Goal: Information Seeking & Learning: Check status

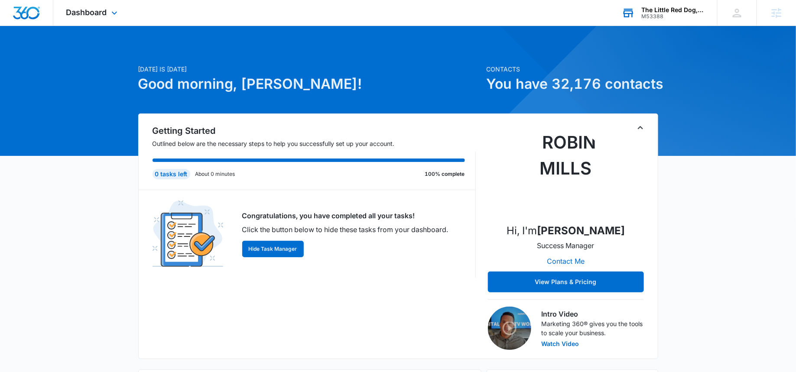
click at [642, 18] on div "M53388" at bounding box center [672, 16] width 63 height 6
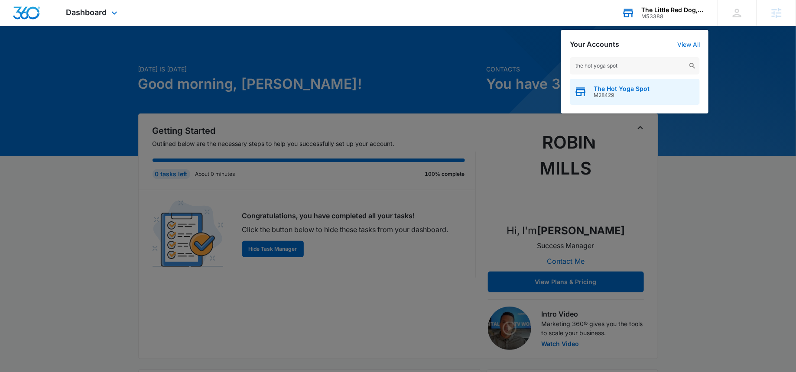
type input "the hot yoga spot"
click at [611, 96] on span "M28429" at bounding box center [622, 95] width 56 height 6
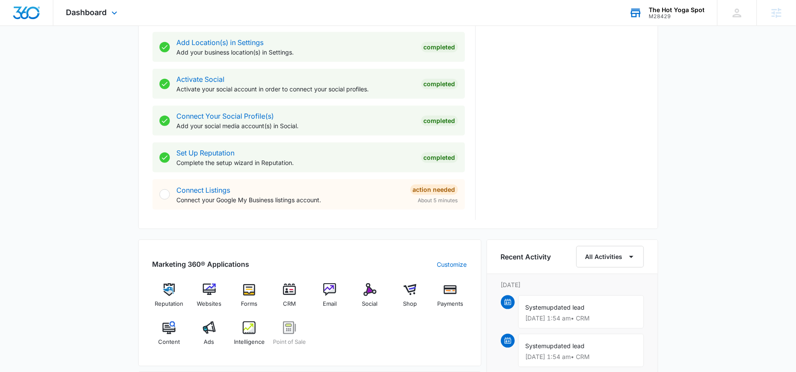
scroll to position [336, 0]
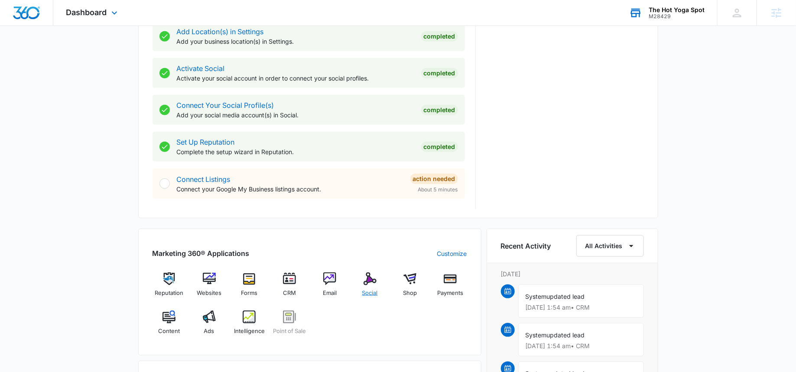
click at [365, 287] on div "Social" at bounding box center [369, 288] width 33 height 31
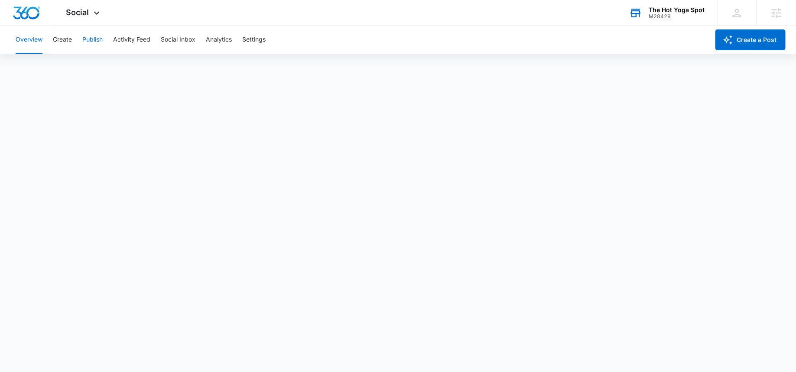
click at [89, 46] on button "Publish" at bounding box center [92, 40] width 20 height 28
click at [33, 61] on button "Calendar" at bounding box center [29, 66] width 26 height 24
click at [59, 42] on button "Create" at bounding box center [62, 40] width 19 height 28
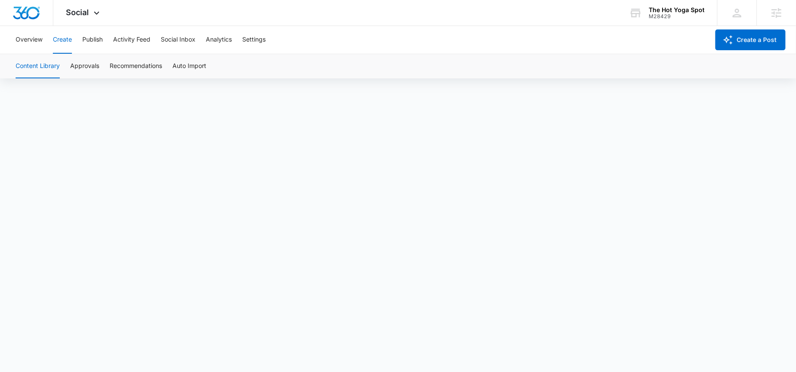
click at [35, 70] on button "Content Library" at bounding box center [38, 66] width 44 height 24
click at [81, 70] on button "Approvals" at bounding box center [84, 66] width 29 height 24
click at [65, 41] on button "Create" at bounding box center [62, 40] width 19 height 28
click at [82, 46] on button "Publish" at bounding box center [92, 40] width 20 height 28
click at [66, 65] on button "Schedules" at bounding box center [66, 66] width 29 height 24
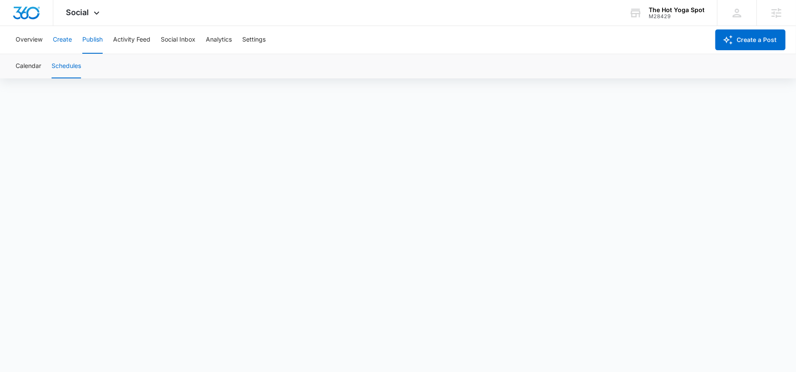
click at [71, 42] on button "Create" at bounding box center [62, 40] width 19 height 28
click at [107, 36] on div "Overview Create Publish Activity Feed Social Inbox Analytics Settings" at bounding box center [359, 40] width 699 height 28
click at [95, 37] on button "Publish" at bounding box center [92, 40] width 20 height 28
click at [37, 65] on button "Calendar" at bounding box center [29, 66] width 26 height 24
click at [69, 69] on button "Schedules" at bounding box center [66, 66] width 29 height 24
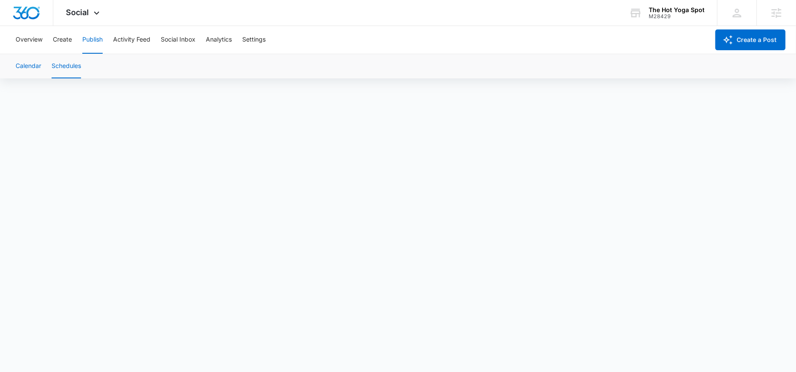
click at [34, 65] on button "Calendar" at bounding box center [29, 66] width 26 height 24
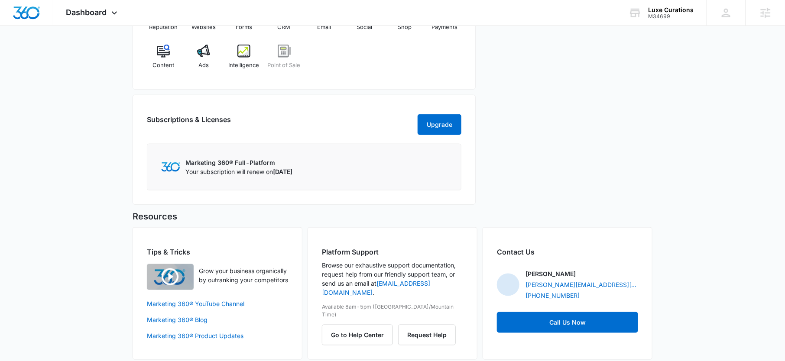
scroll to position [404, 0]
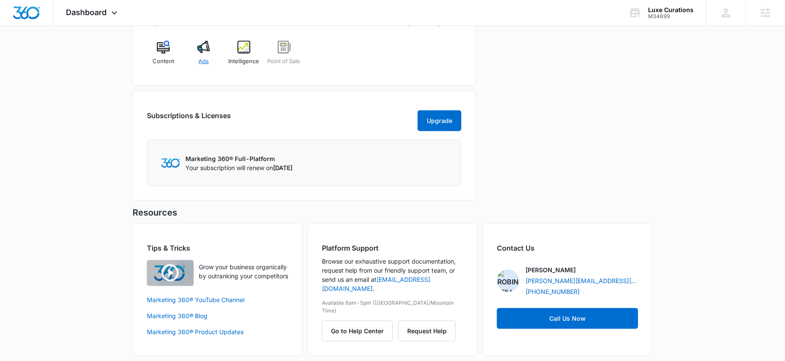
click at [208, 63] on div "Ads" at bounding box center [203, 56] width 33 height 31
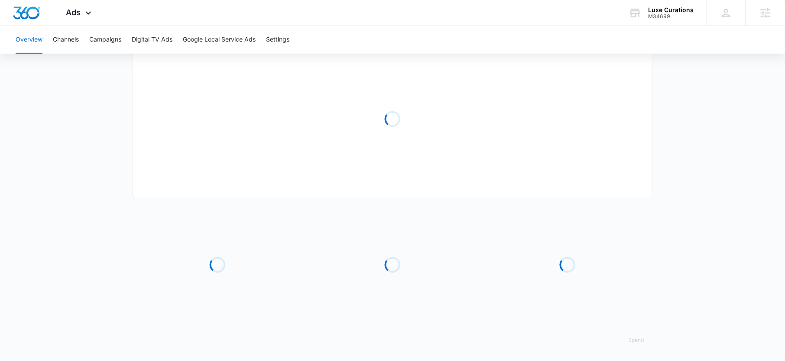
type input "[DATE]"
type input "09/23/2025"
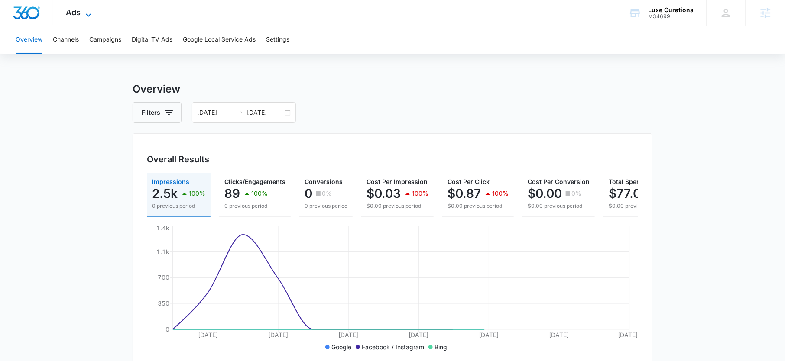
click at [87, 10] on icon at bounding box center [88, 15] width 10 height 10
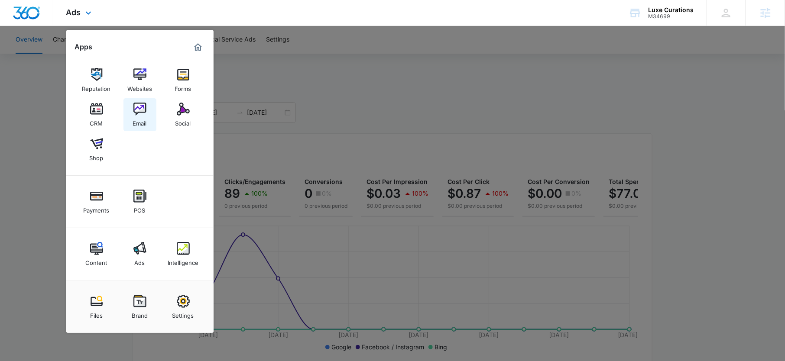
click at [138, 117] on div "Email" at bounding box center [140, 121] width 14 height 11
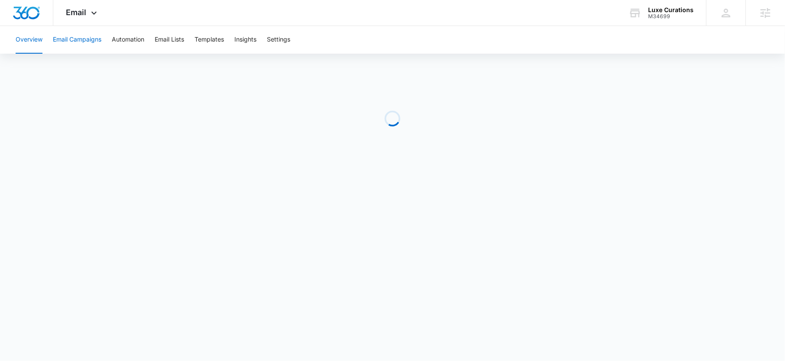
click at [96, 42] on button "Email Campaigns" at bounding box center [77, 40] width 49 height 28
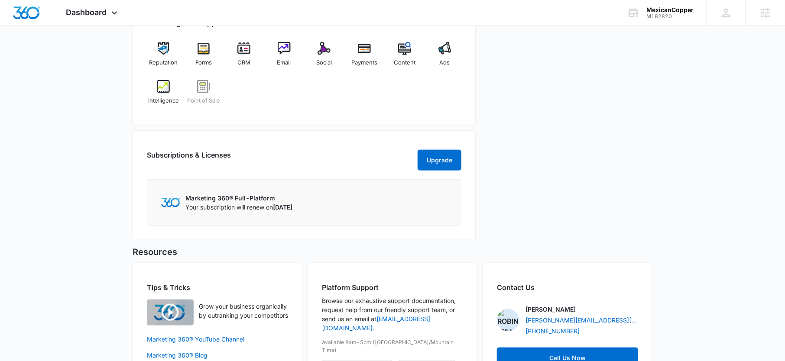
scroll to position [295, 0]
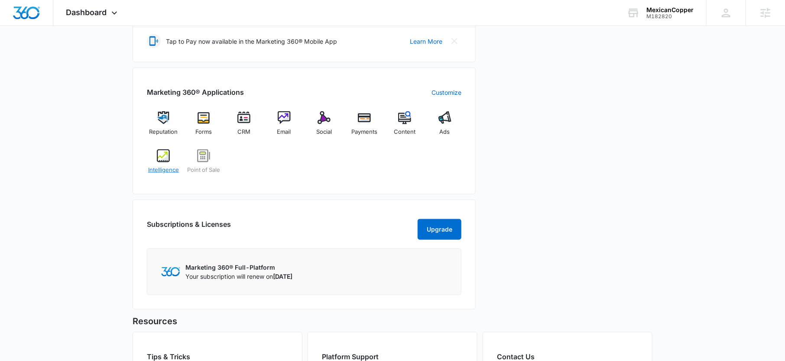
click at [157, 159] on img at bounding box center [163, 156] width 13 height 13
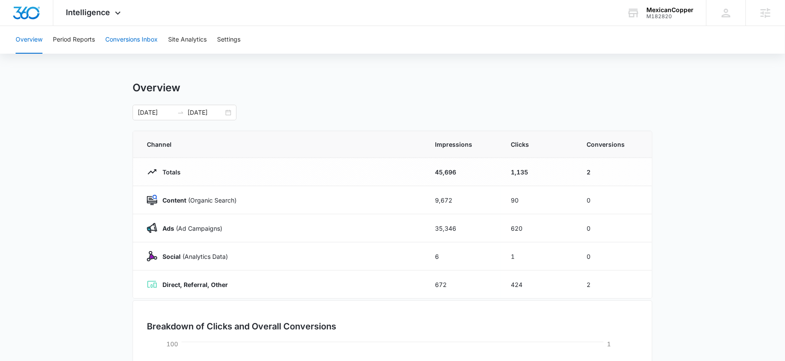
click at [137, 46] on button "Conversions Inbox" at bounding box center [131, 40] width 52 height 28
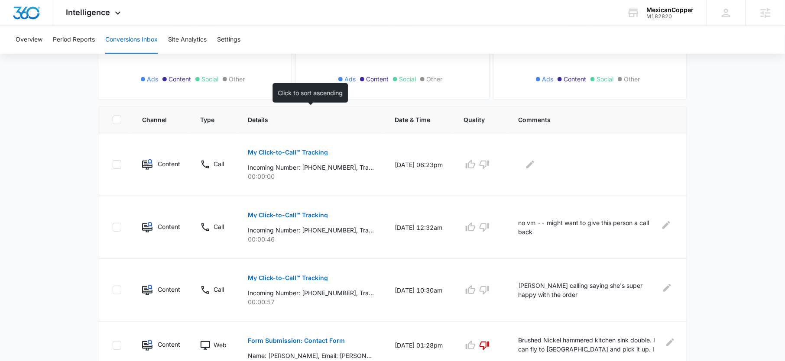
scroll to position [142, 0]
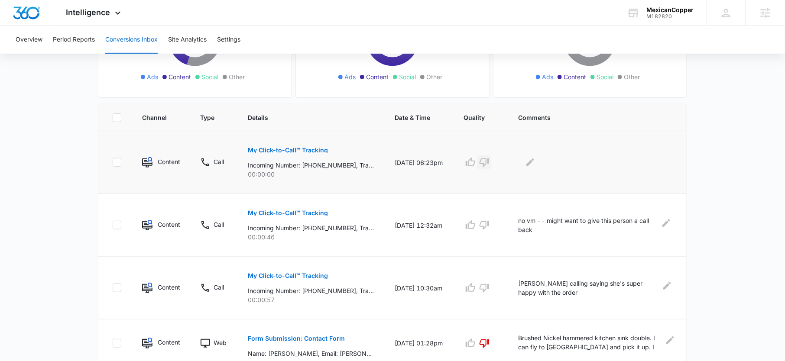
click at [488, 160] on icon "button" at bounding box center [485, 163] width 10 height 9
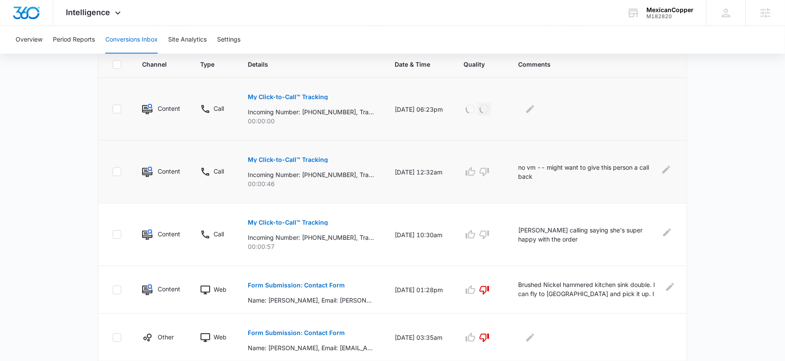
scroll to position [0, 0]
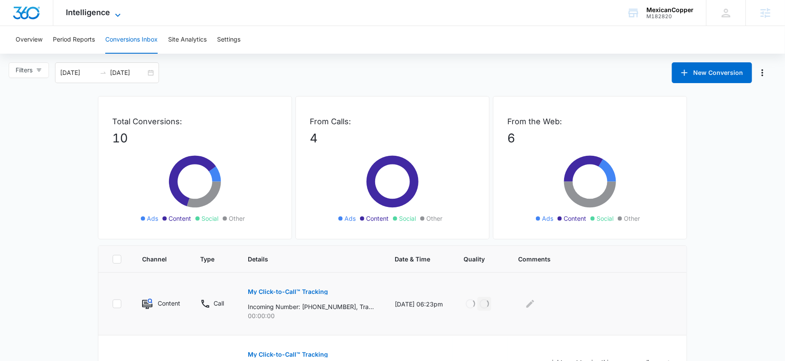
click at [99, 16] on span "Intelligence" at bounding box center [88, 12] width 44 height 9
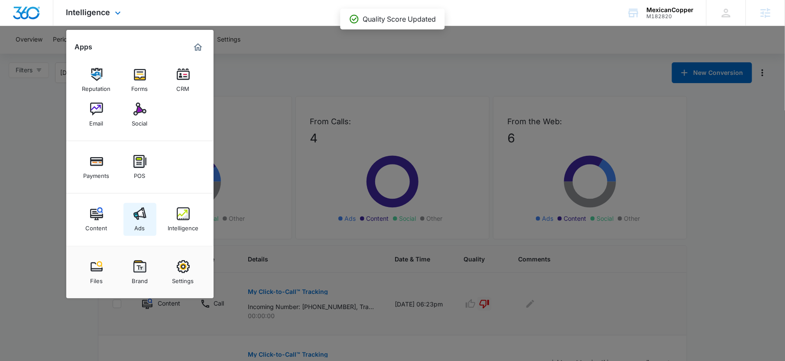
click at [147, 219] on link "Ads" at bounding box center [140, 219] width 33 height 33
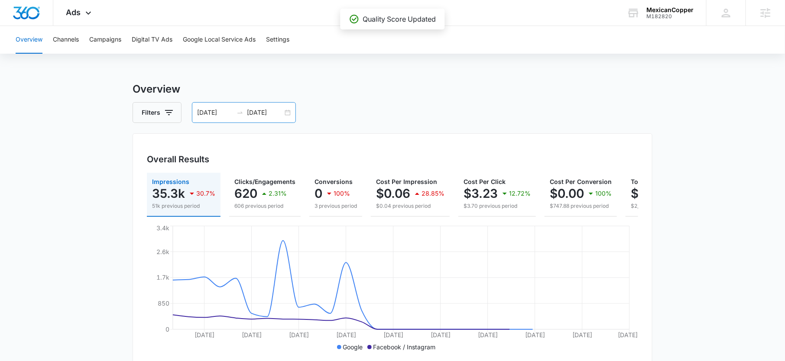
click at [266, 118] on div "09/01/2025 09/30/2025" at bounding box center [244, 112] width 104 height 21
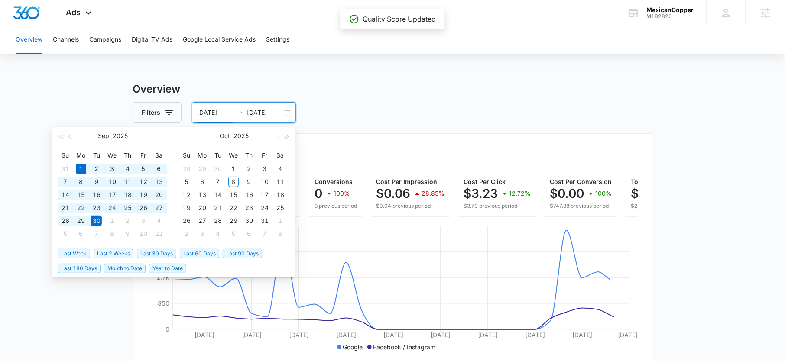
click at [270, 112] on input "[DATE]" at bounding box center [265, 113] width 36 height 10
type input "[DATE]"
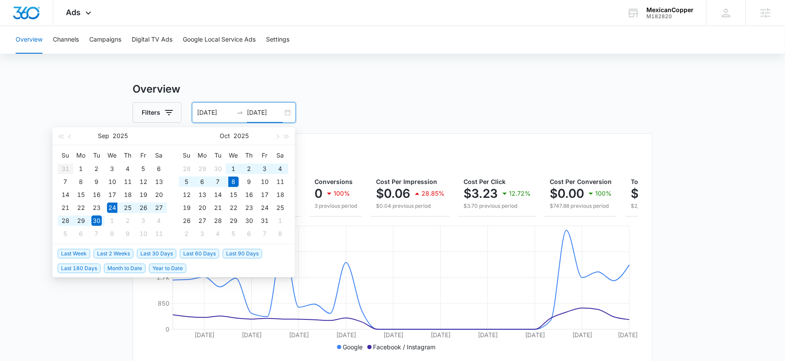
click at [119, 255] on span "Last 2 Weeks" at bounding box center [114, 254] width 40 height 10
type input "09/24/2025"
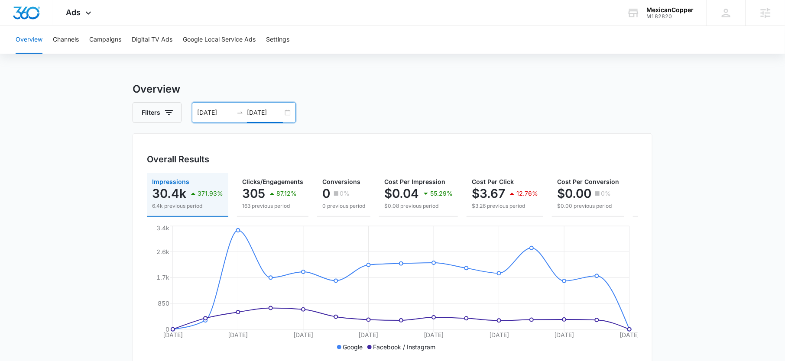
click at [262, 112] on input "10/08/2025" at bounding box center [265, 113] width 36 height 10
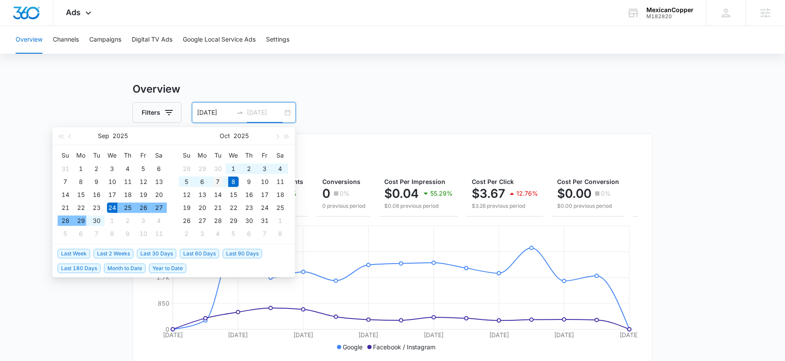
type input "[DATE]"
click at [221, 179] on div "7" at bounding box center [218, 182] width 10 height 10
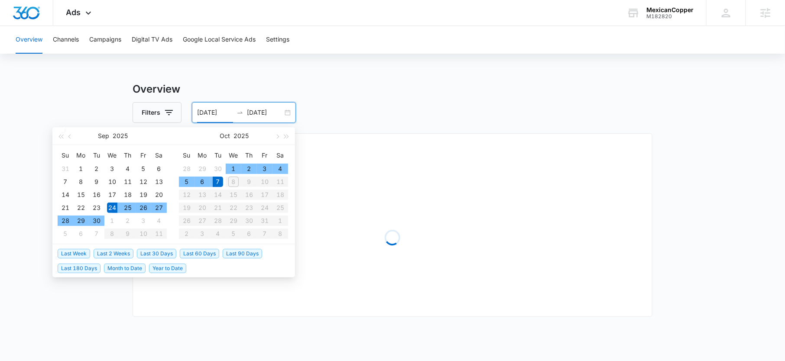
type input "09/24/2025"
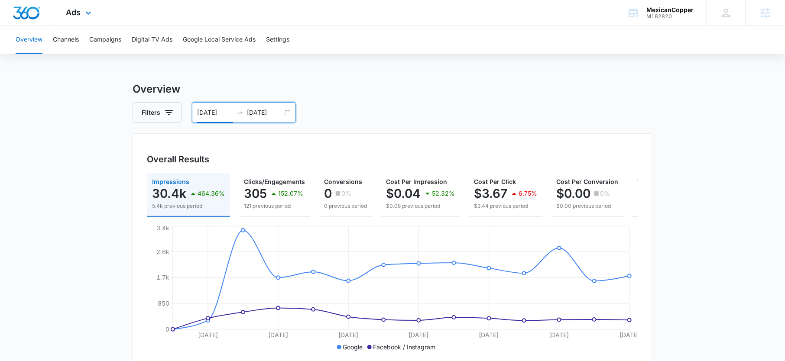
click at [95, 9] on div "Ads Apps Reputation Forms CRM Email Social Payments POS Content Ads Intelligenc…" at bounding box center [79, 13] width 53 height 26
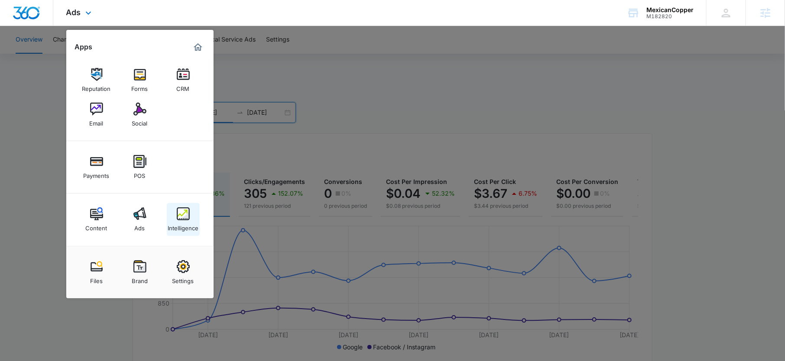
click at [179, 212] on img at bounding box center [183, 214] width 13 height 13
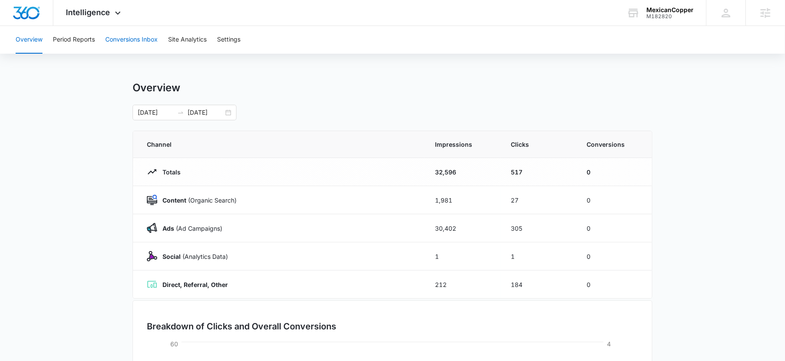
click at [131, 44] on button "Conversions Inbox" at bounding box center [131, 40] width 52 height 28
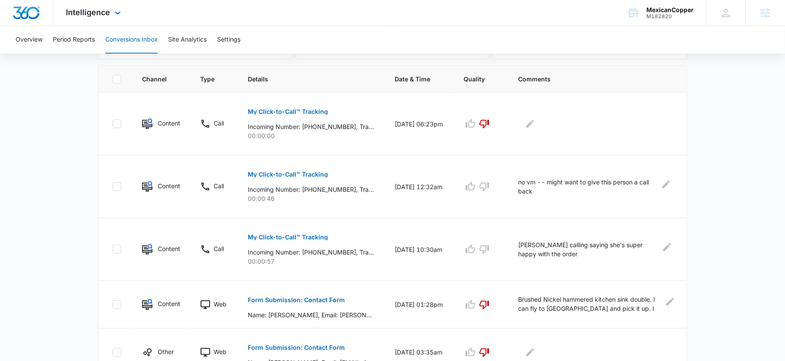
scroll to position [106, 0]
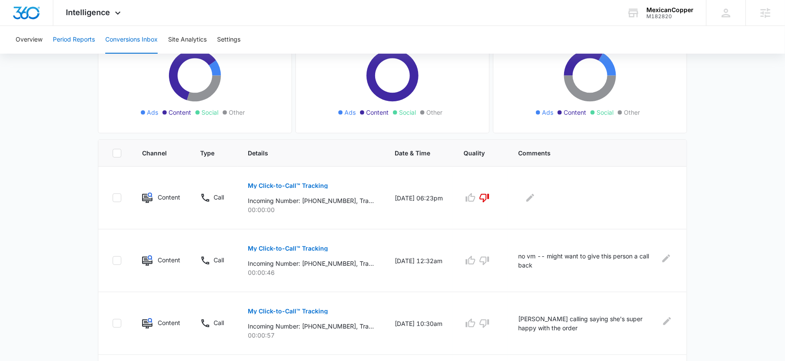
click at [75, 50] on button "Period Reports" at bounding box center [74, 40] width 42 height 28
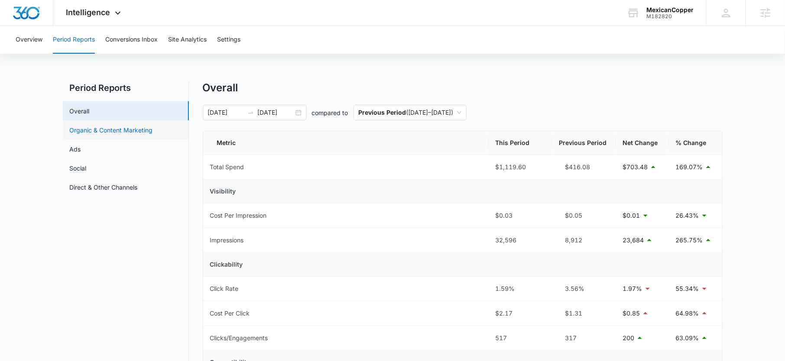
click at [103, 133] on link "Organic & Content Marketing" at bounding box center [111, 130] width 83 height 9
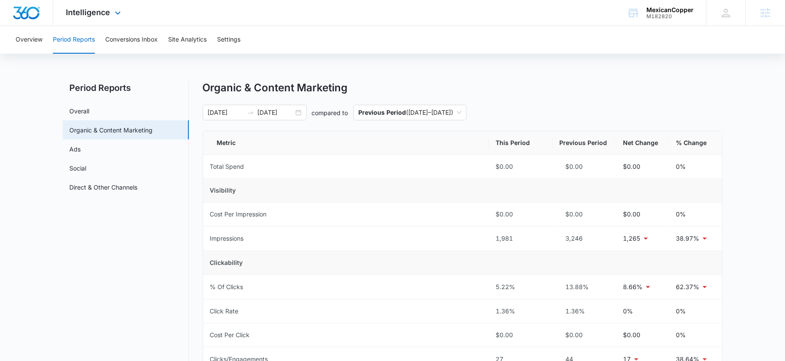
click at [111, 14] on div "Intelligence Apps Reputation Forms CRM Email Social Payments POS Content Ads In…" at bounding box center [94, 13] width 83 height 26
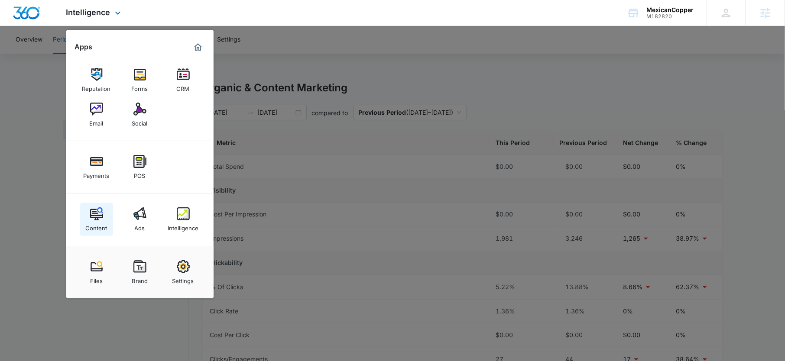
click at [95, 213] on img at bounding box center [96, 214] width 13 height 13
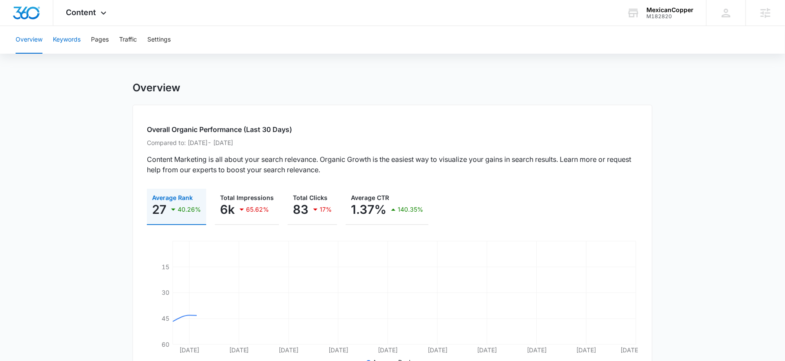
click at [69, 37] on button "Keywords" at bounding box center [67, 40] width 28 height 28
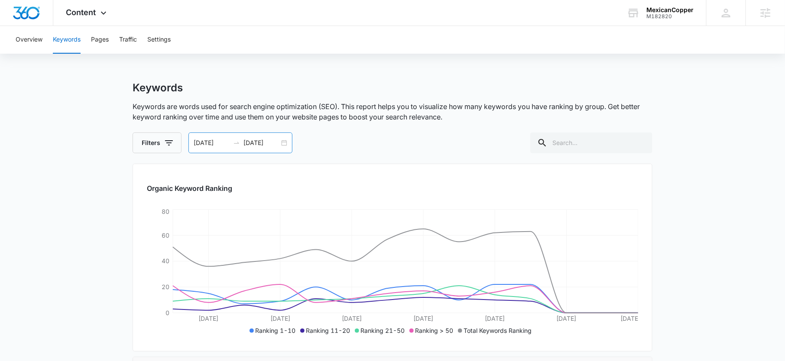
click at [258, 145] on input "10/07/2025" at bounding box center [262, 143] width 36 height 10
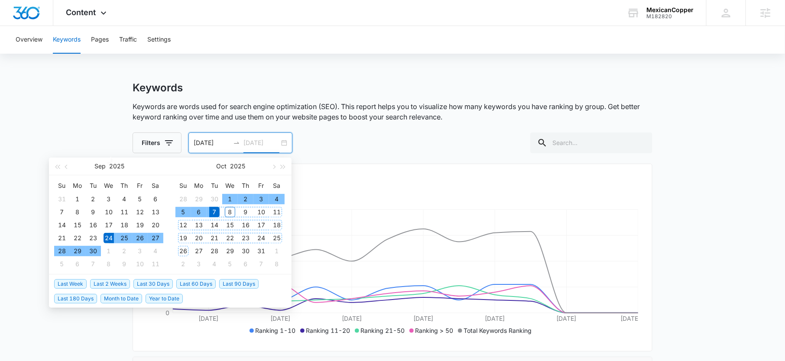
type input "10/07/2025"
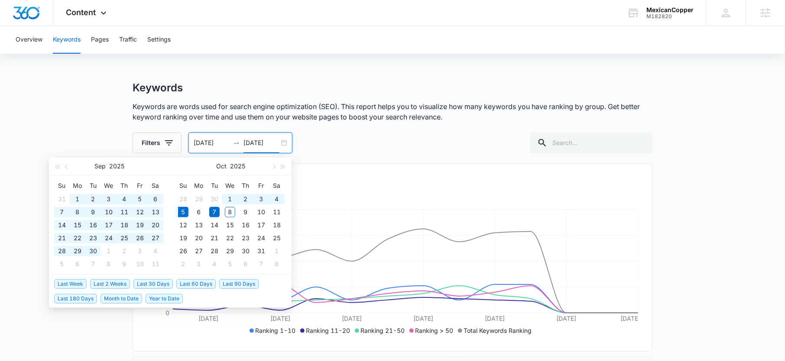
click at [205, 285] on span "Last 60 Days" at bounding box center [195, 285] width 39 height 10
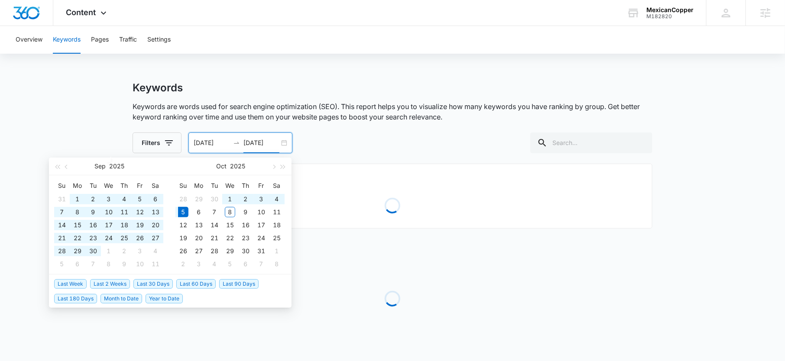
type input "08/06/2025"
type input "10/05/2025"
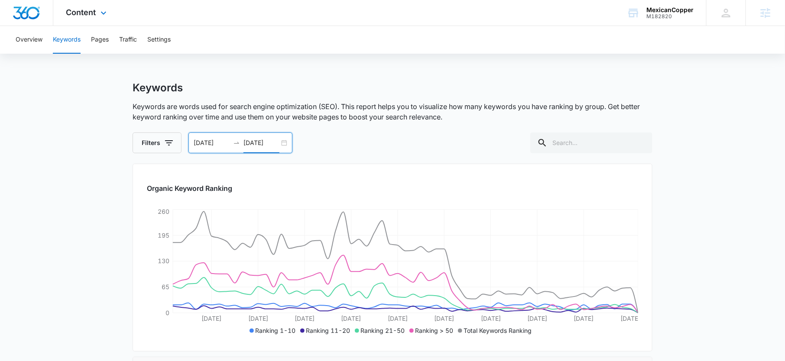
click at [96, 19] on div "Content Apps Reputation Forms CRM Email Social Payments POS Content Ads Intelli…" at bounding box center [87, 13] width 68 height 26
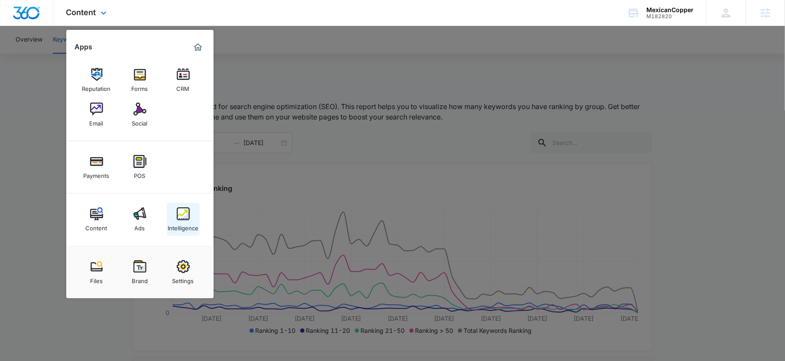
click at [177, 218] on img at bounding box center [183, 214] width 13 height 13
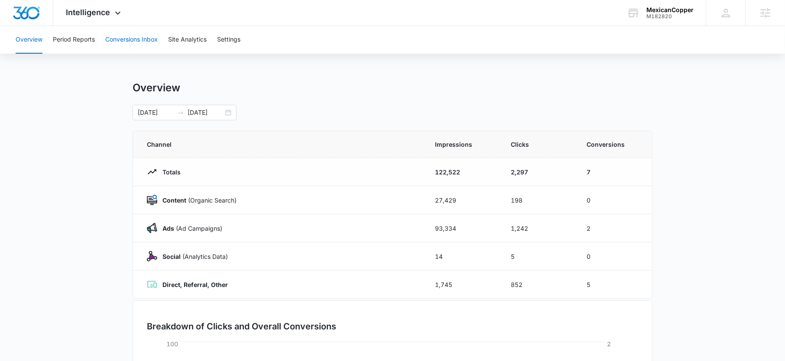
click at [115, 46] on button "Conversions Inbox" at bounding box center [131, 40] width 52 height 28
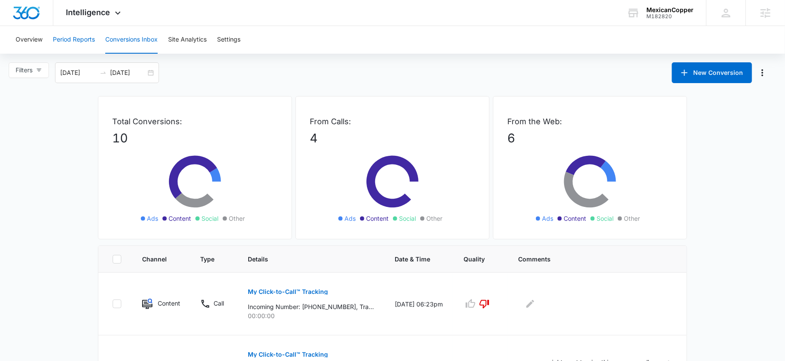
click at [70, 37] on button "Period Reports" at bounding box center [74, 40] width 42 height 28
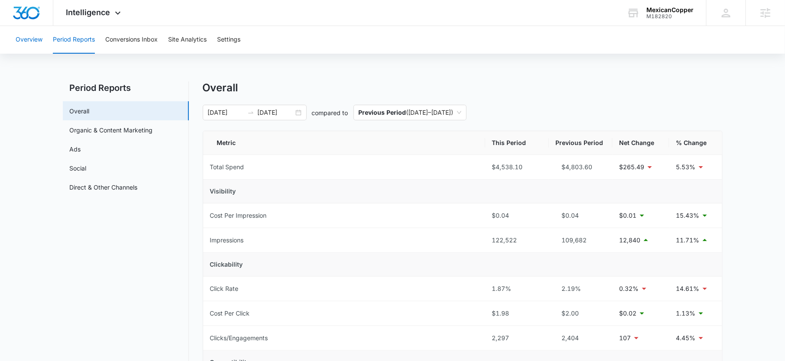
click at [23, 37] on button "Overview" at bounding box center [29, 40] width 27 height 28
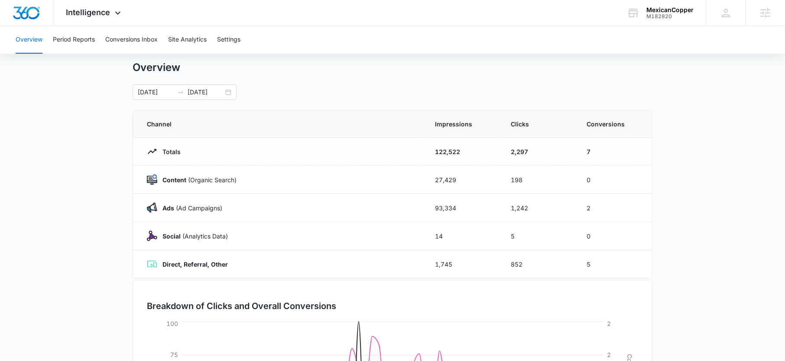
scroll to position [21, 0]
click at [200, 94] on input "10/05/2025" at bounding box center [206, 92] width 36 height 10
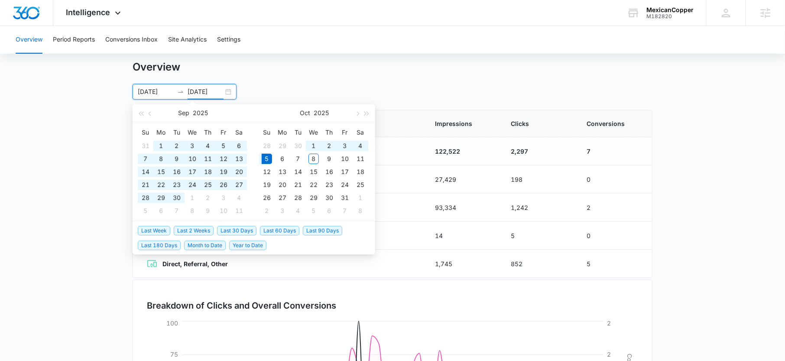
type input "10/05/2025"
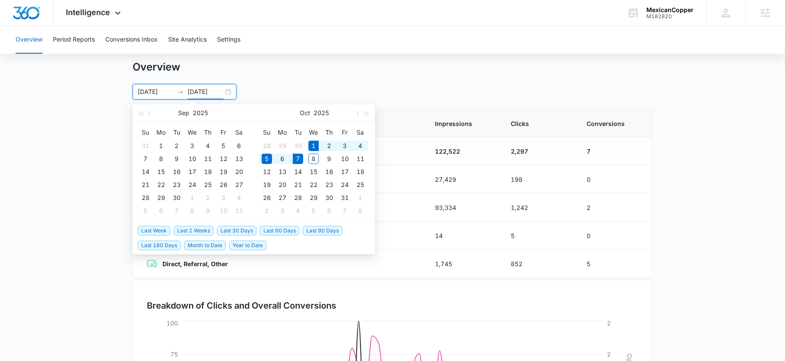
click at [202, 247] on span "Month to Date" at bounding box center [205, 246] width 42 height 10
type input "10/01/2025"
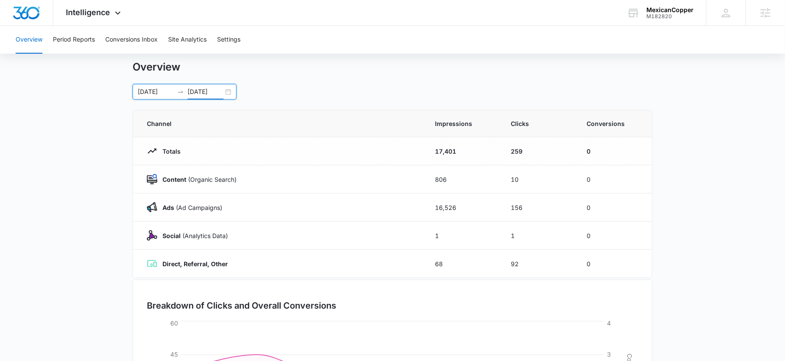
click at [213, 89] on input "10/07/2025" at bounding box center [206, 92] width 36 height 10
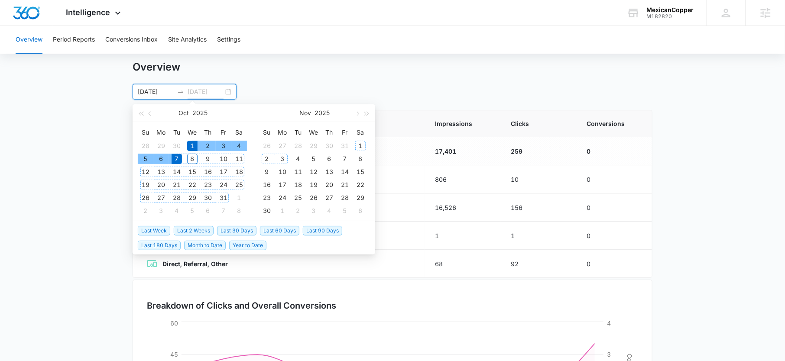
type input "10/07/2025"
click at [191, 233] on span "Last 2 Weeks" at bounding box center [194, 231] width 40 height 10
type input "09/23/2025"
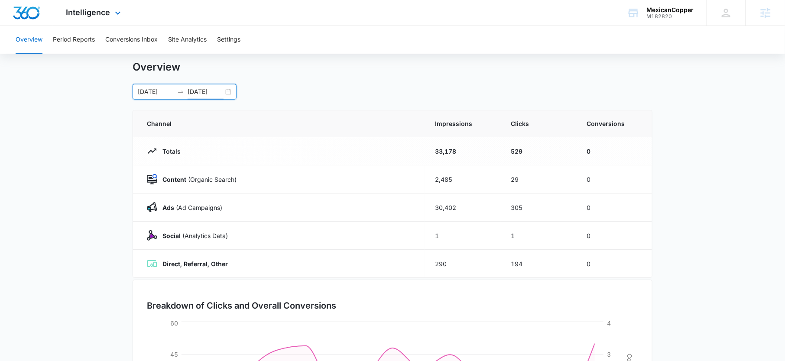
click at [123, 12] on div "Intelligence Apps Reputation Forms CRM Email Social Payments POS Content Ads In…" at bounding box center [94, 13] width 83 height 26
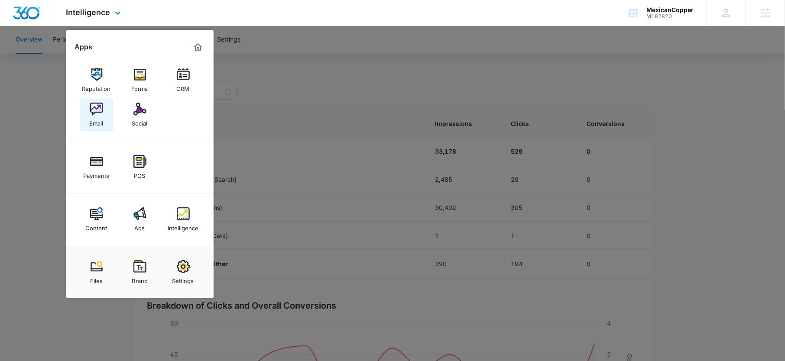
click at [99, 118] on div "Email" at bounding box center [97, 121] width 14 height 11
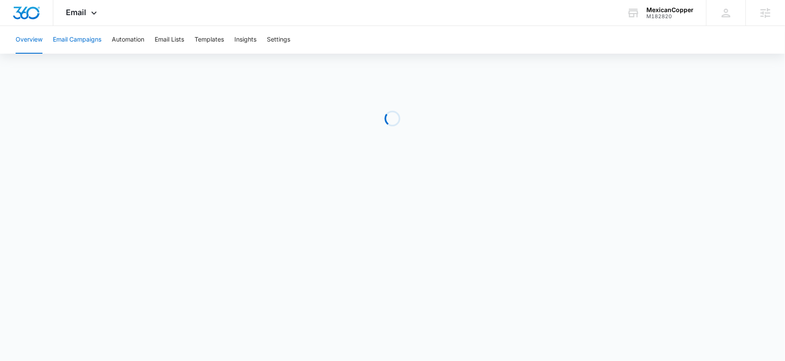
click at [87, 41] on button "Email Campaigns" at bounding box center [77, 40] width 49 height 28
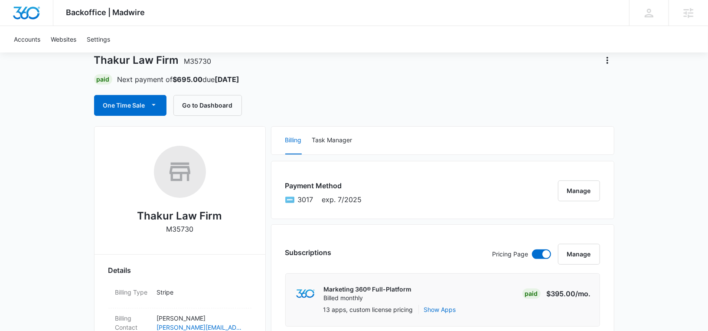
scroll to position [33, 0]
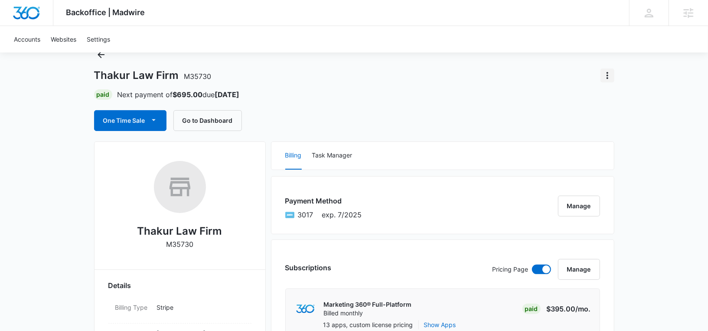
click at [607, 76] on icon "Actions" at bounding box center [607, 75] width 10 height 10
click at [614, 97] on div "Close Account" at bounding box center [631, 100] width 41 height 6
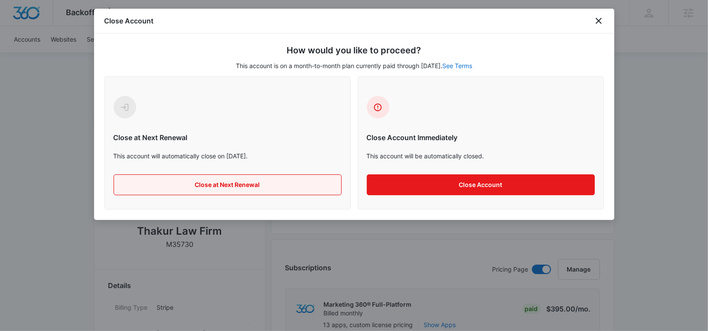
click at [244, 190] on button "Close at Next Renewal" at bounding box center [228, 184] width 228 height 21
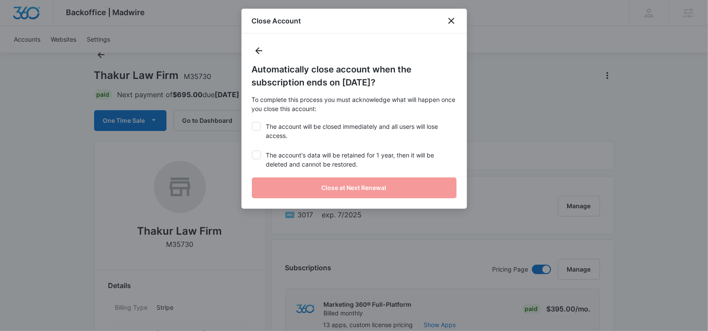
click at [260, 132] on label "The account will be closed immediately and all users will lose access." at bounding box center [354, 131] width 205 height 18
click at [252, 122] on input "The account will be closed immediately and all users will lose access." at bounding box center [252, 122] width 0 height 0
checkbox input "true"
click at [260, 160] on label "The account's data will be retained for 1 year, then it will be deleted and can…" at bounding box center [354, 159] width 205 height 18
click at [252, 151] on input "The account's data will be retained for 1 year, then it will be deleted and can…" at bounding box center [252, 150] width 0 height 0
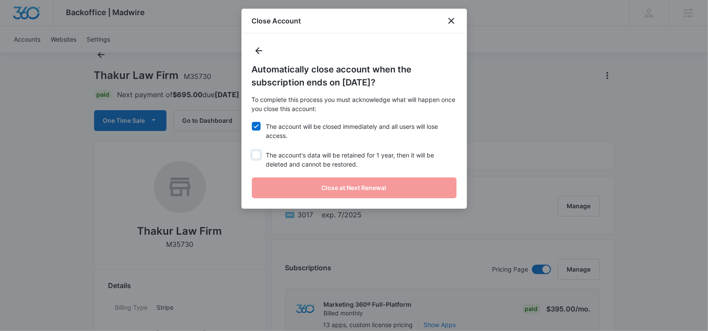
checkbox input "true"
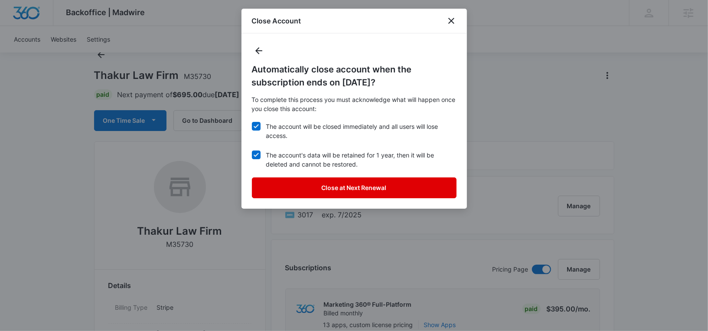
click at [308, 191] on button "Close at Next Renewal" at bounding box center [354, 187] width 205 height 21
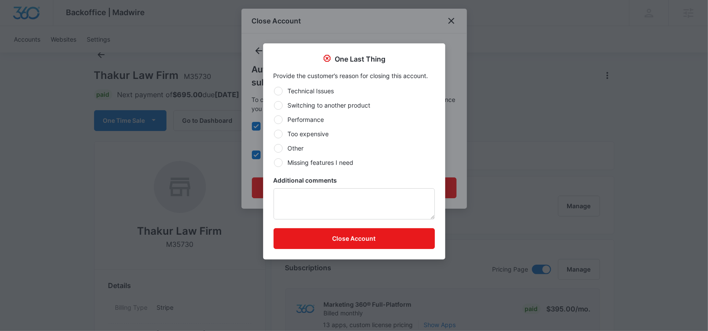
click at [310, 108] on label "Switching to another product" at bounding box center [353, 105] width 161 height 9
click at [274, 105] on input "Switching to another product" at bounding box center [273, 105] width 0 height 0
radio input "true"
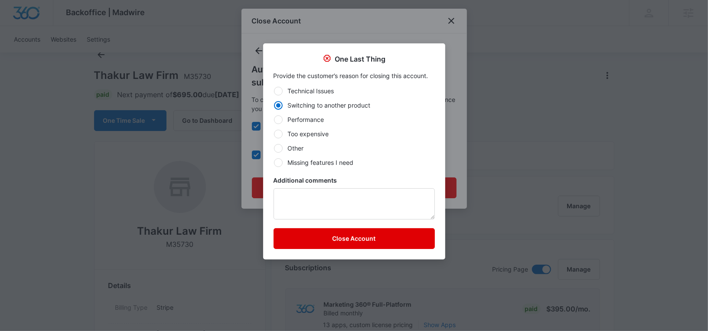
click at [331, 236] on button "Close Account" at bounding box center [353, 238] width 161 height 21
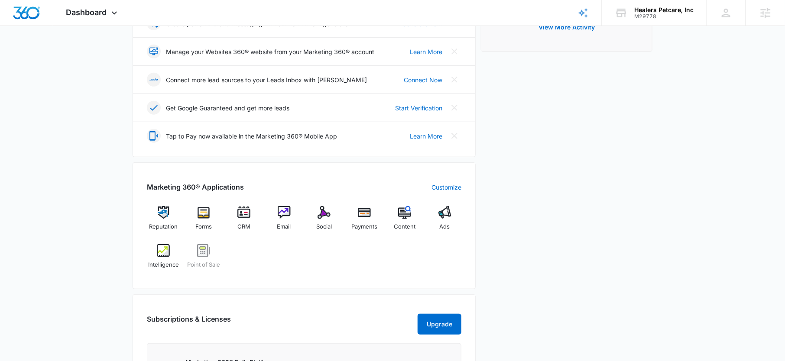
scroll to position [206, 0]
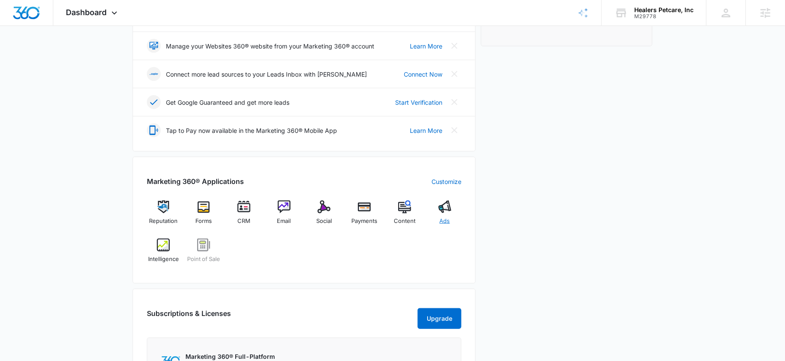
click at [442, 205] on img at bounding box center [445, 207] width 13 height 13
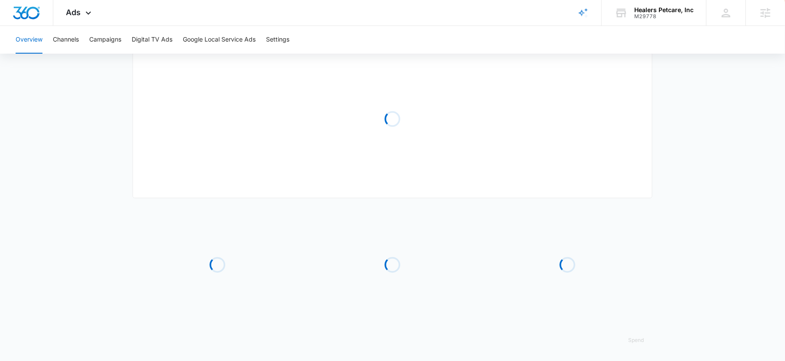
type input "[DATE]"
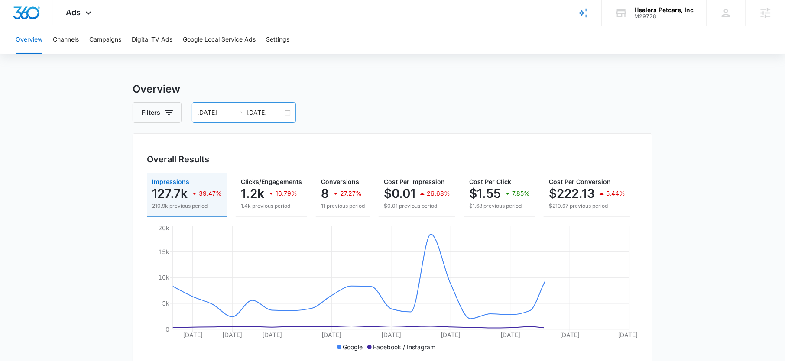
click at [267, 112] on input "[DATE]" at bounding box center [265, 113] width 36 height 10
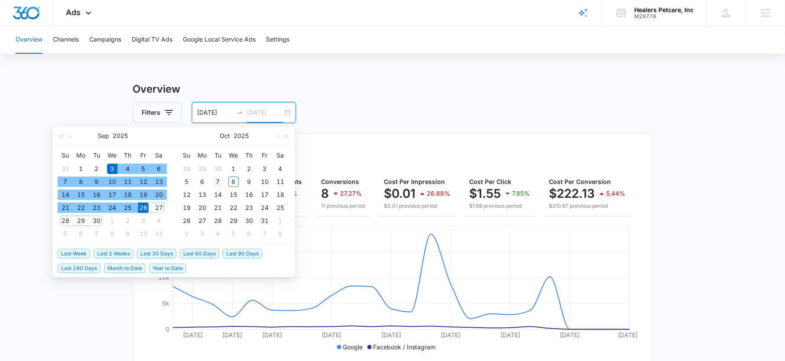
type input "[DATE]"
click at [216, 179] on div "7" at bounding box center [218, 182] width 10 height 10
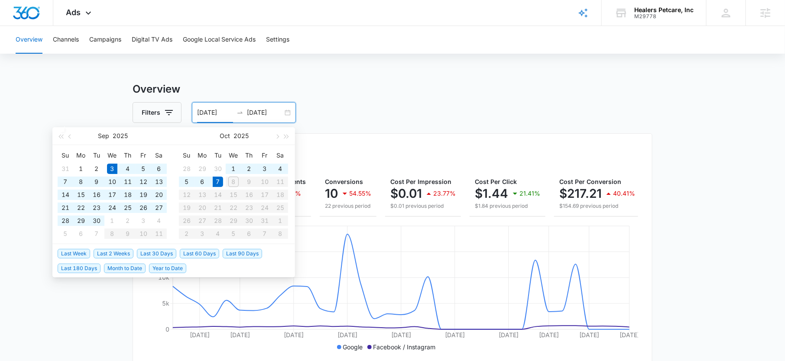
click at [207, 114] on input "[DATE]" at bounding box center [215, 113] width 36 height 10
type input "[DATE]"
click at [86, 216] on div "29" at bounding box center [81, 221] width 10 height 10
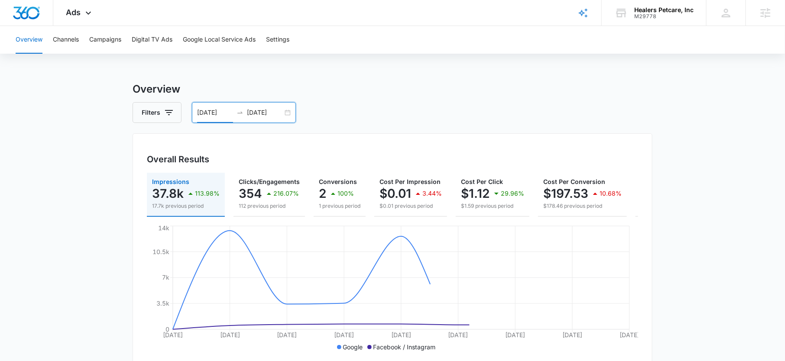
click at [393, 95] on h3 "Overview" at bounding box center [393, 89] width 520 height 16
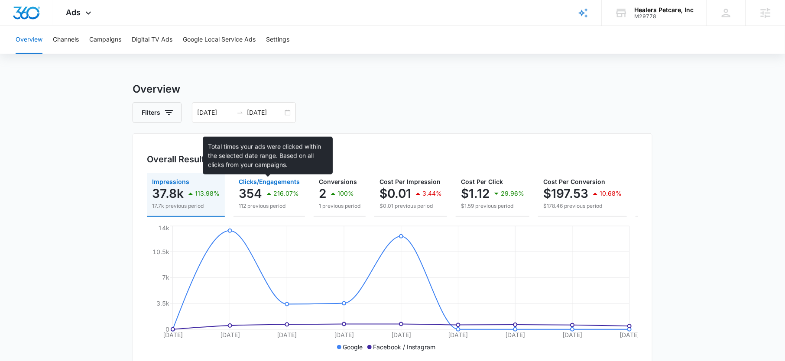
click at [264, 180] on span "Clicks/Engagements" at bounding box center [269, 181] width 61 height 7
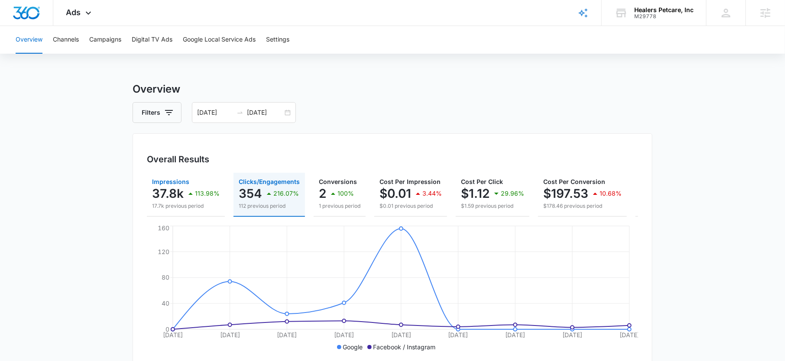
click at [198, 201] on div "113.98%" at bounding box center [202, 193] width 34 height 17
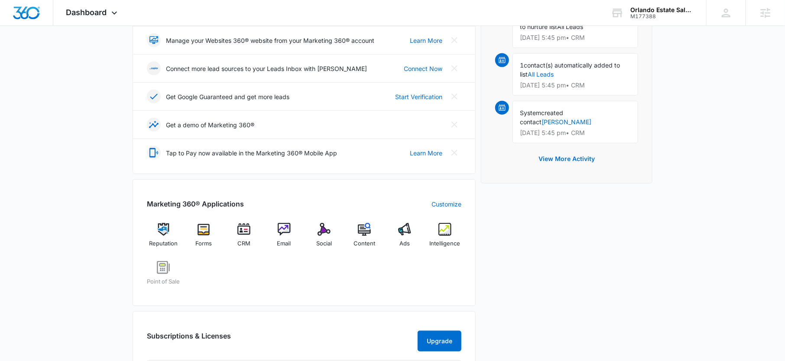
scroll to position [240, 0]
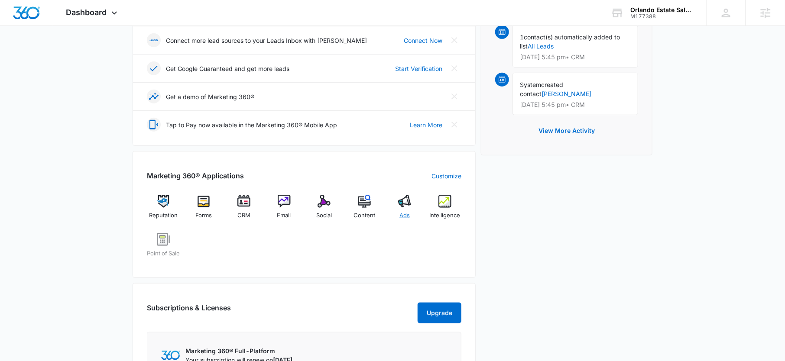
click at [405, 201] on img at bounding box center [404, 201] width 13 height 13
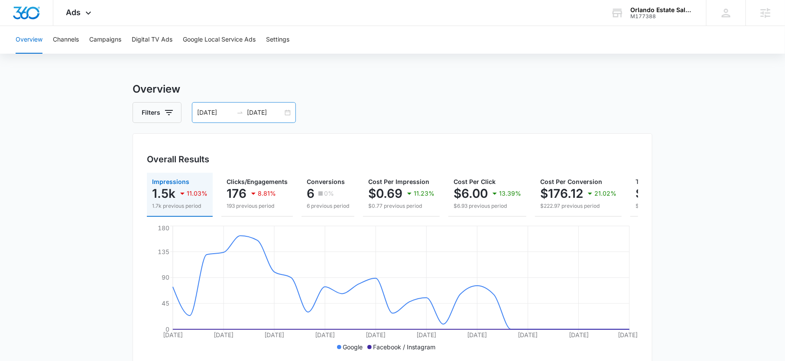
click at [222, 110] on input "[DATE]" at bounding box center [215, 113] width 36 height 10
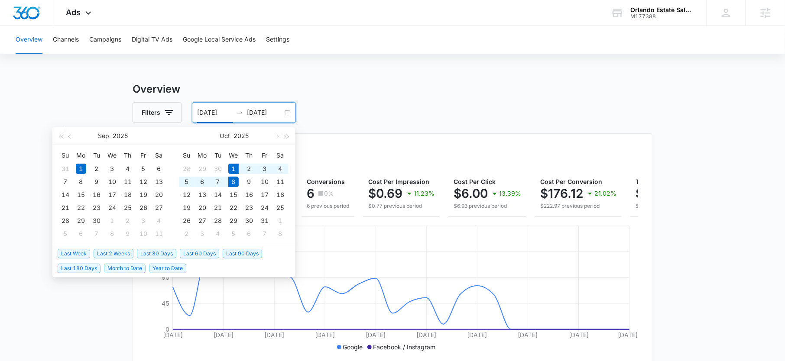
click at [122, 268] on span "Month to Date" at bounding box center [125, 269] width 42 height 10
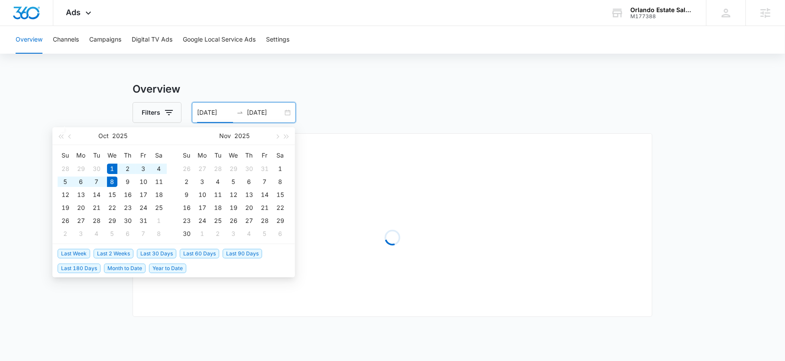
type input "[DATE]"
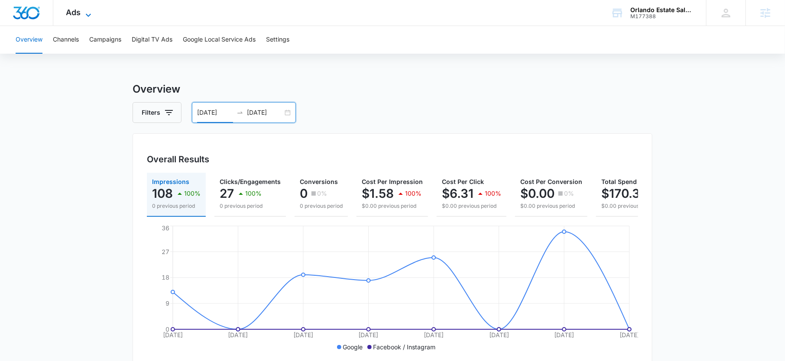
click at [91, 14] on icon at bounding box center [88, 15] width 10 height 10
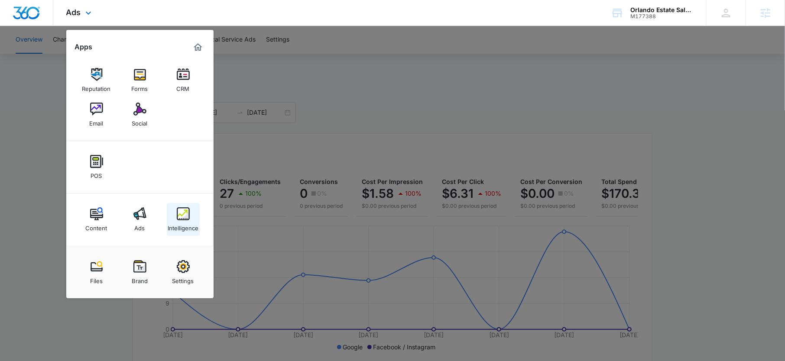
click at [179, 218] on img at bounding box center [183, 214] width 13 height 13
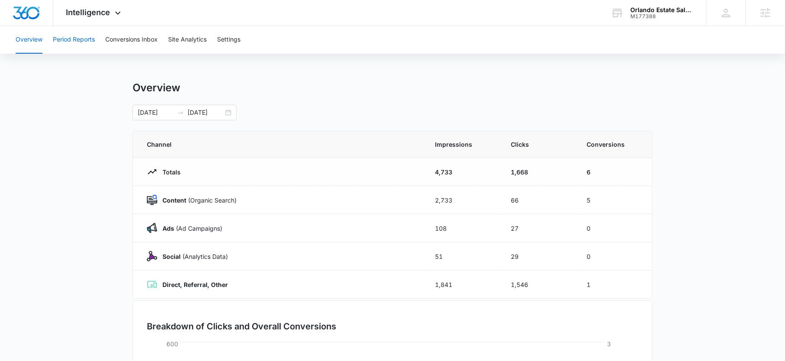
click at [85, 41] on button "Period Reports" at bounding box center [74, 40] width 42 height 28
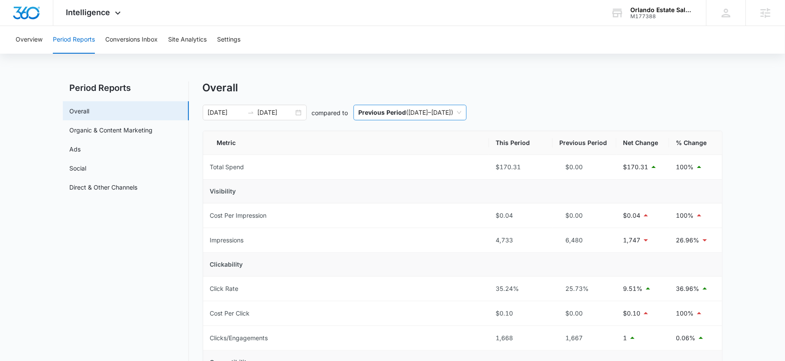
click at [391, 117] on span "Previous Period ( 09/23/2025 – 09/30/2025 )" at bounding box center [410, 112] width 103 height 15
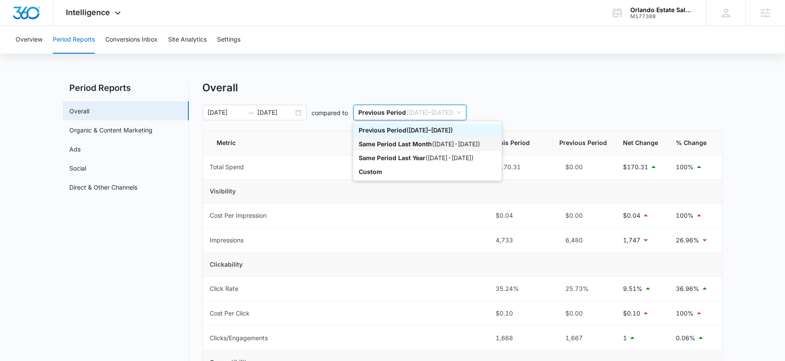
click at [394, 143] on p "Same Period Last Month" at bounding box center [395, 143] width 73 height 7
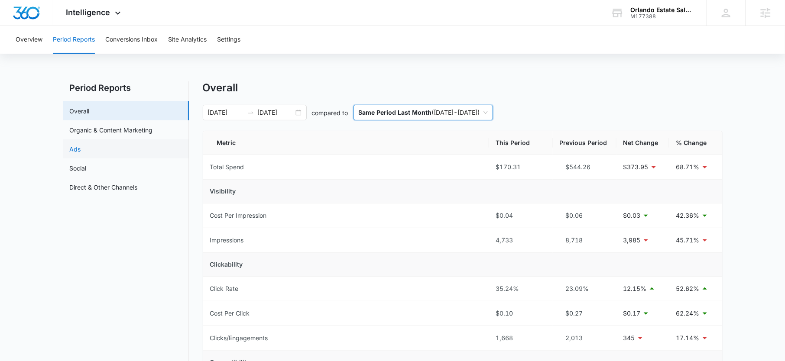
click at [81, 145] on link "Ads" at bounding box center [75, 149] width 11 height 9
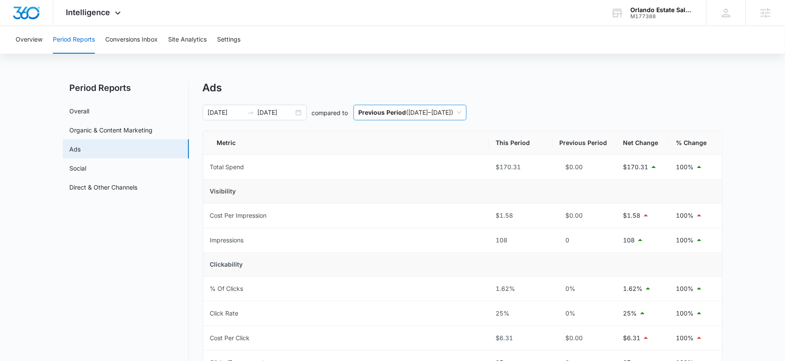
click at [398, 110] on p "Previous Period" at bounding box center [383, 112] width 48 height 7
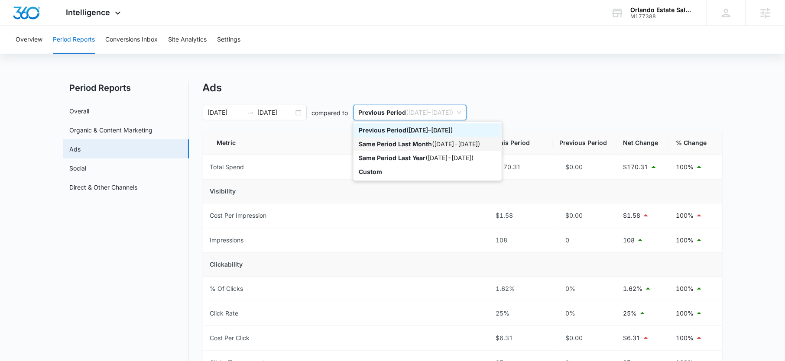
click at [405, 143] on p "Same Period Last Month" at bounding box center [395, 143] width 73 height 7
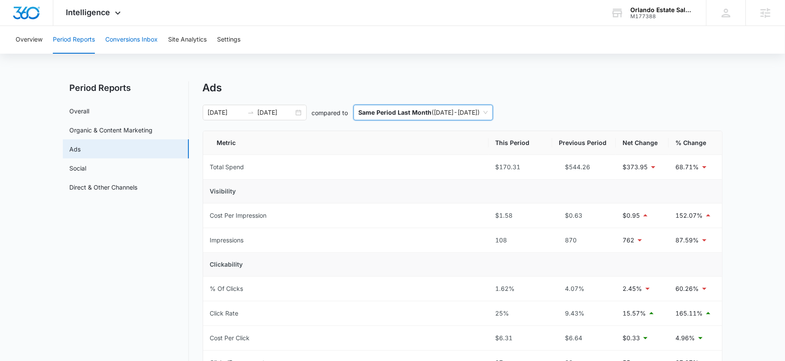
click at [131, 29] on button "Conversions Inbox" at bounding box center [131, 40] width 52 height 28
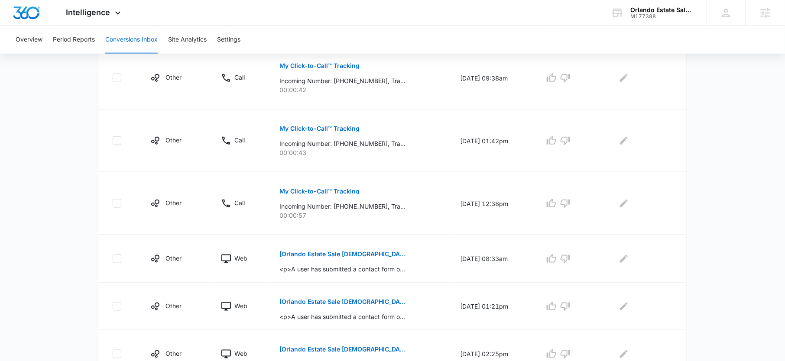
scroll to position [489, 0]
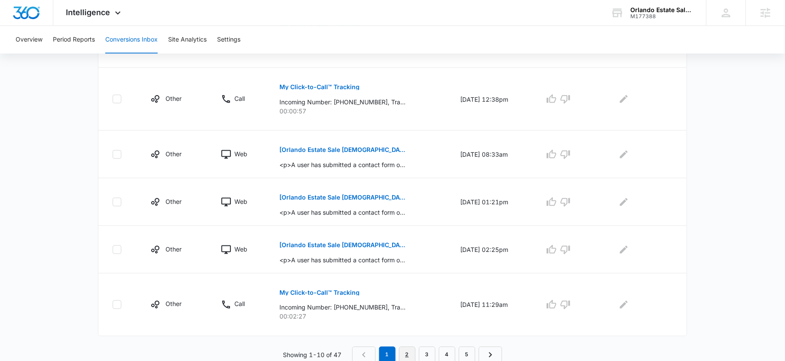
click at [410, 350] on link "2" at bounding box center [407, 355] width 16 height 16
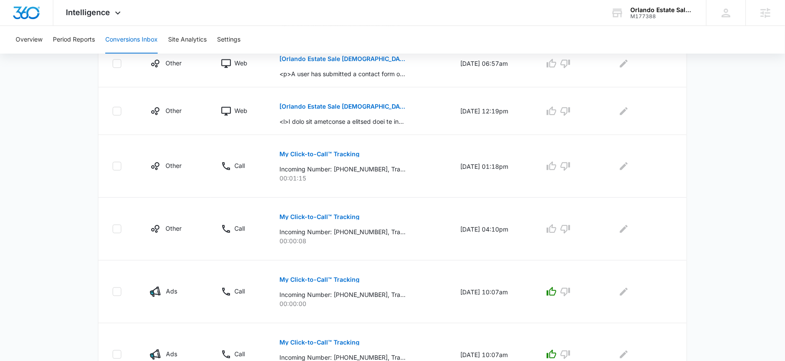
scroll to position [282, 0]
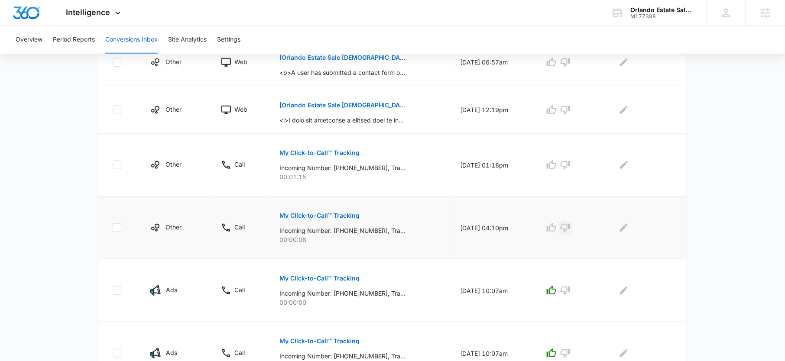
click at [570, 224] on icon "button" at bounding box center [566, 228] width 10 height 9
click at [557, 165] on icon "button" at bounding box center [551, 165] width 10 height 10
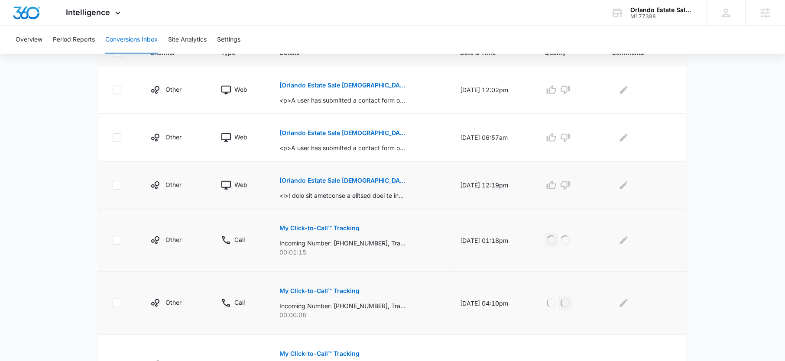
scroll to position [206, 0]
click at [389, 179] on p "[Orlando Estate Sale Ladies] New Contact Form Submission" at bounding box center [343, 182] width 126 height 6
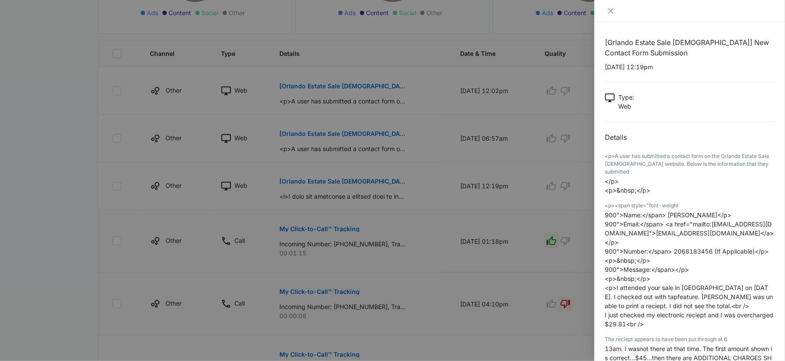
click at [558, 192] on div at bounding box center [392, 180] width 785 height 361
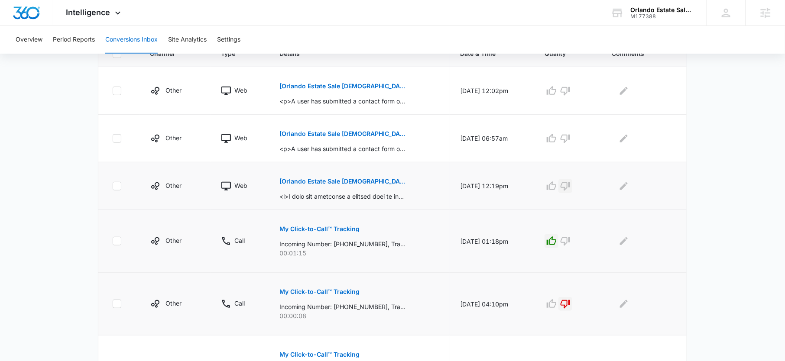
click at [571, 185] on icon "button" at bounding box center [565, 186] width 10 height 10
click at [367, 136] on p "[Orlando Estate Sale Ladies] New Contact Form Submission" at bounding box center [343, 134] width 126 height 6
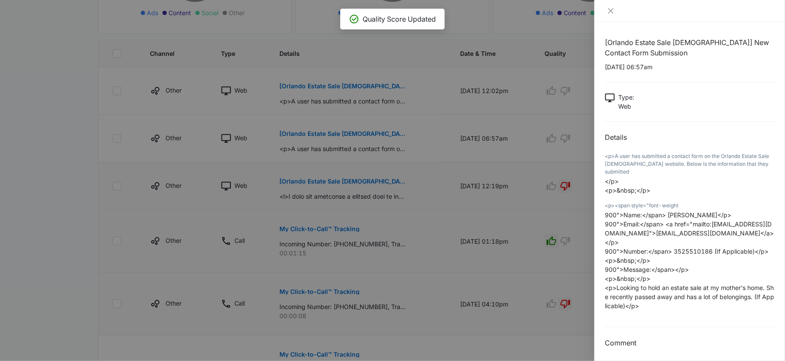
click at [533, 106] on div at bounding box center [392, 180] width 785 height 361
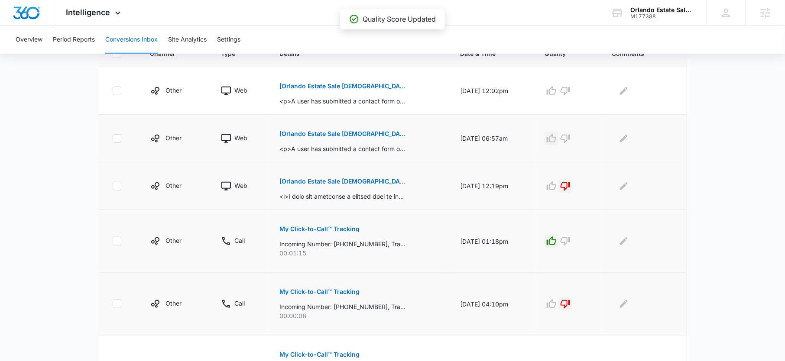
click at [556, 134] on icon "button" at bounding box center [551, 138] width 10 height 10
click at [393, 79] on button "[Orlando Estate Sale Ladies] New Contact Form Submission" at bounding box center [343, 86] width 126 height 21
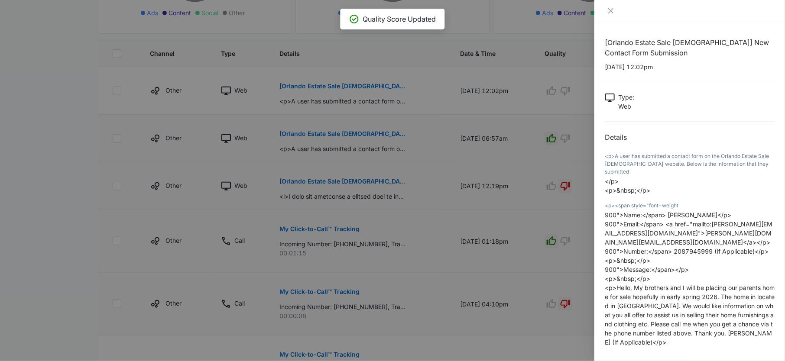
click at [473, 132] on div at bounding box center [392, 180] width 785 height 361
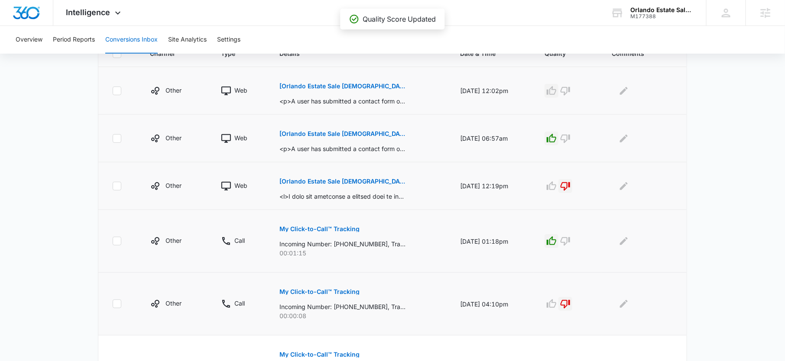
click at [557, 86] on icon "button" at bounding box center [551, 91] width 10 height 10
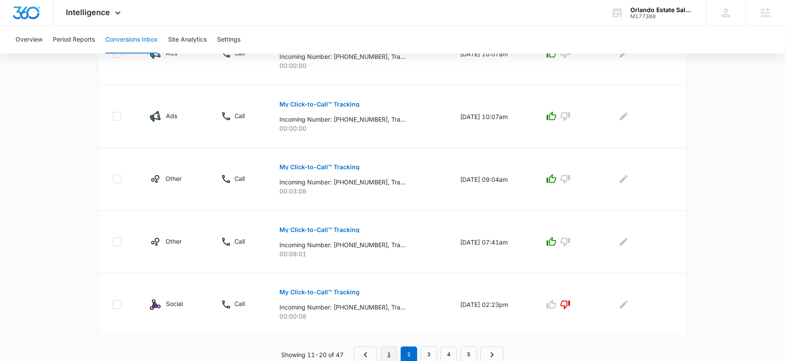
click at [386, 350] on link "1" at bounding box center [389, 355] width 16 height 16
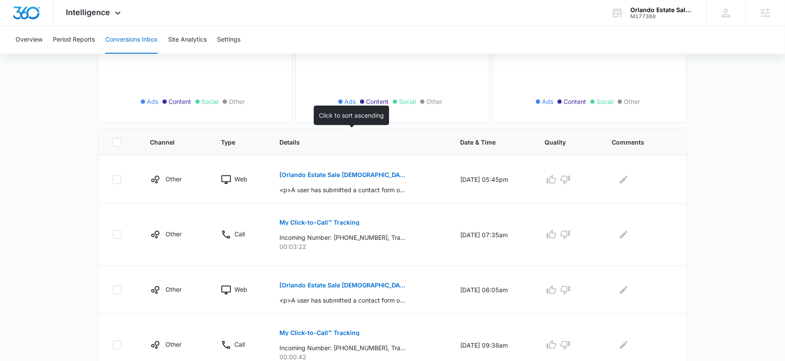
scroll to position [489, 0]
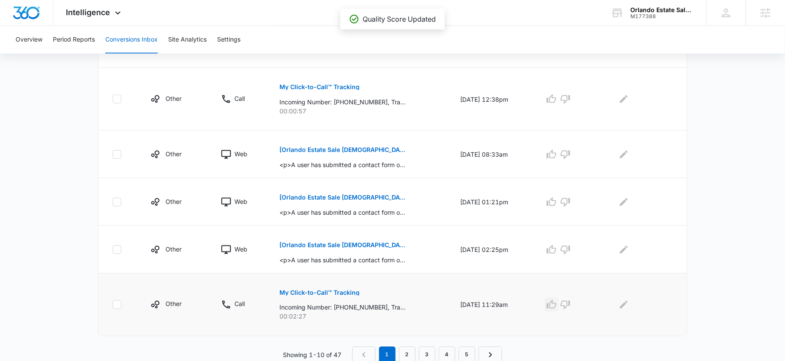
click at [557, 304] on icon "button" at bounding box center [551, 305] width 10 height 10
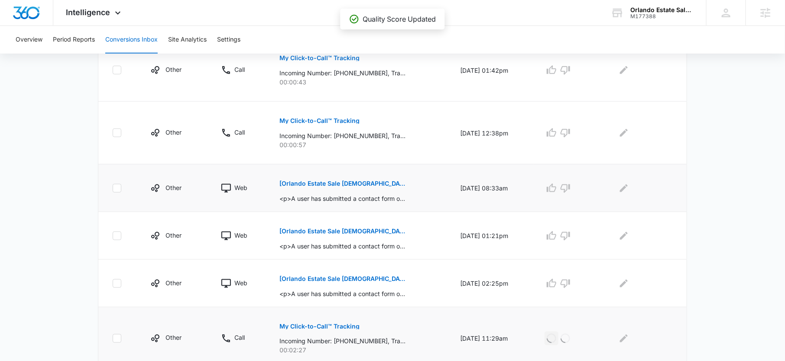
scroll to position [451, 0]
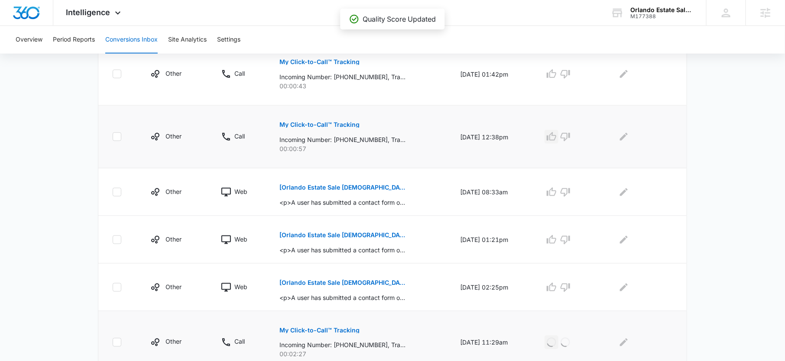
click at [557, 134] on icon "button" at bounding box center [551, 137] width 10 height 10
click at [571, 72] on icon "button" at bounding box center [565, 74] width 10 height 10
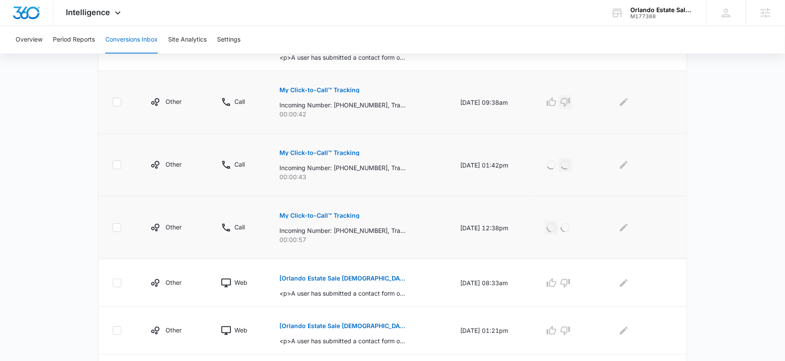
click at [570, 101] on icon "button" at bounding box center [566, 102] width 10 height 9
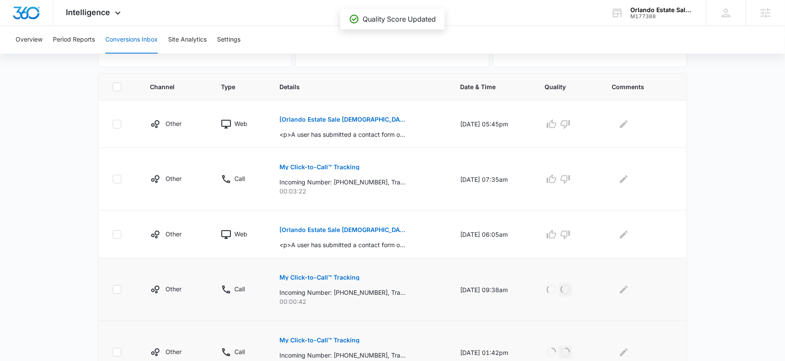
scroll to position [165, 0]
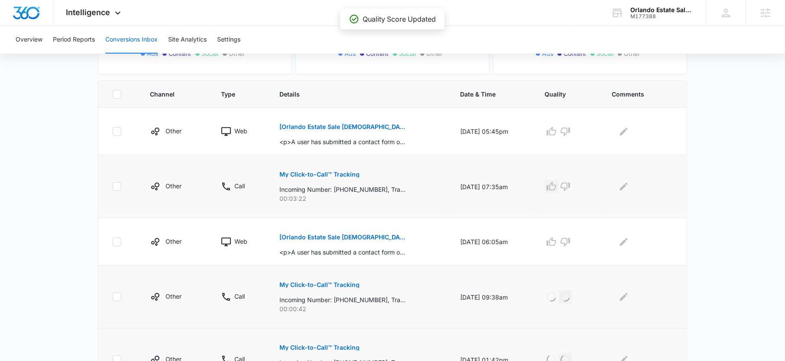
click at [555, 187] on icon "button" at bounding box center [551, 187] width 10 height 10
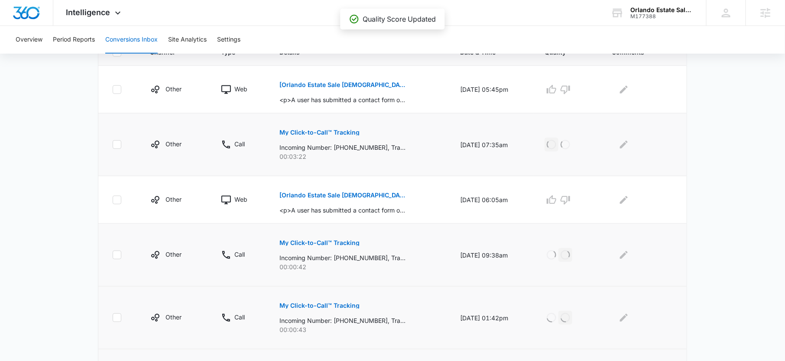
scroll to position [298, 0]
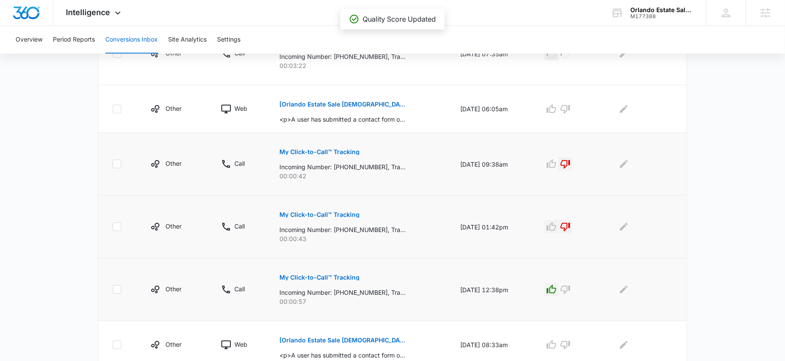
click at [556, 224] on icon "button" at bounding box center [552, 226] width 10 height 9
click at [557, 164] on icon "button" at bounding box center [551, 164] width 10 height 10
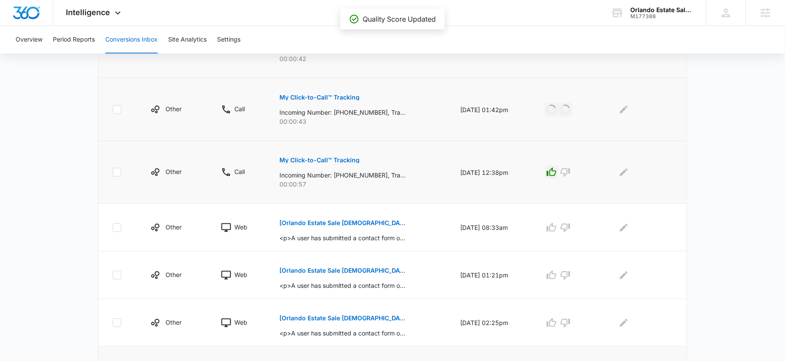
scroll to position [489, 0]
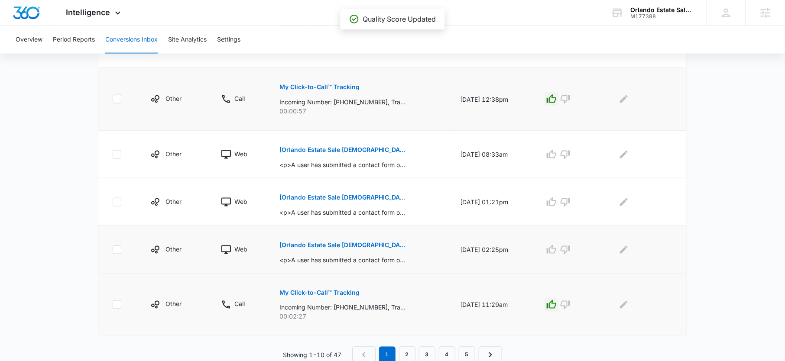
click at [338, 245] on p "[Orlando Estate Sale Ladies] New Contact Form Submission" at bounding box center [343, 245] width 126 height 6
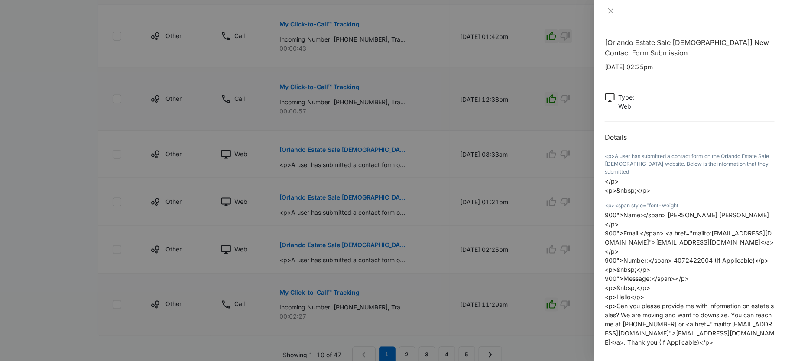
click at [548, 239] on div at bounding box center [392, 180] width 785 height 361
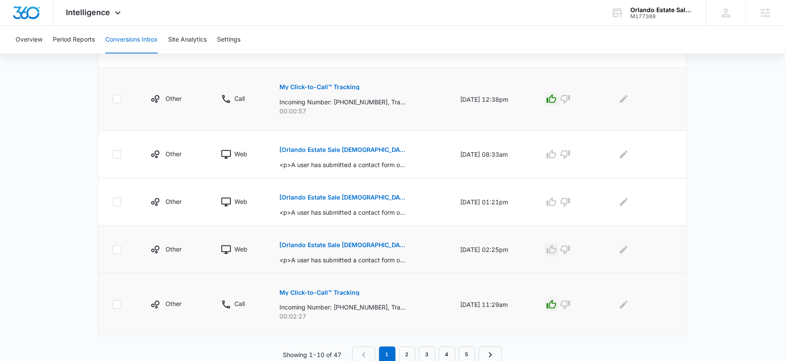
click at [557, 248] on icon "button" at bounding box center [551, 250] width 10 height 10
click at [385, 198] on p "[Orlando Estate Sale Ladies] New Contact Form Submission" at bounding box center [343, 198] width 126 height 6
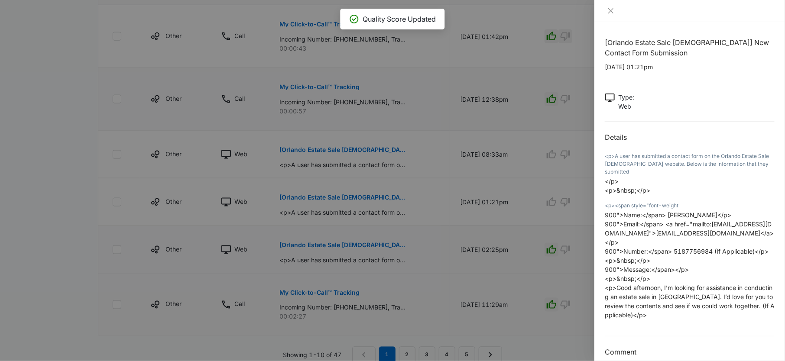
click at [546, 192] on div at bounding box center [392, 180] width 785 height 361
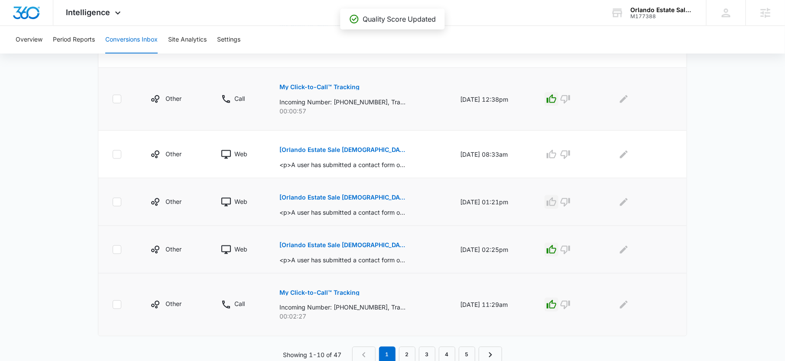
click at [557, 199] on icon "button" at bounding box center [551, 202] width 10 height 10
click at [371, 153] on button "[Orlando Estate Sale Ladies] New Contact Form Submission" at bounding box center [343, 150] width 126 height 21
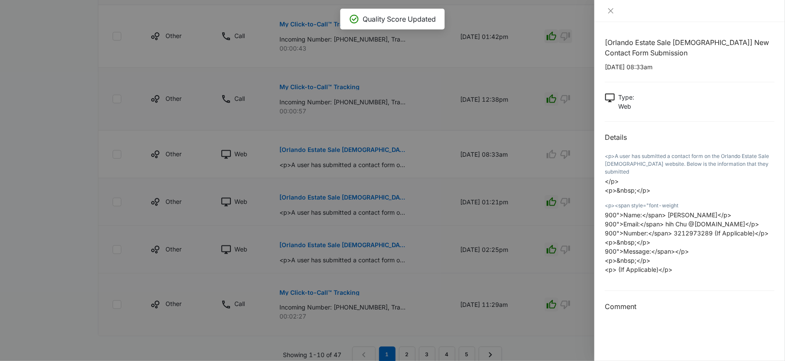
click at [538, 169] on div at bounding box center [392, 180] width 785 height 361
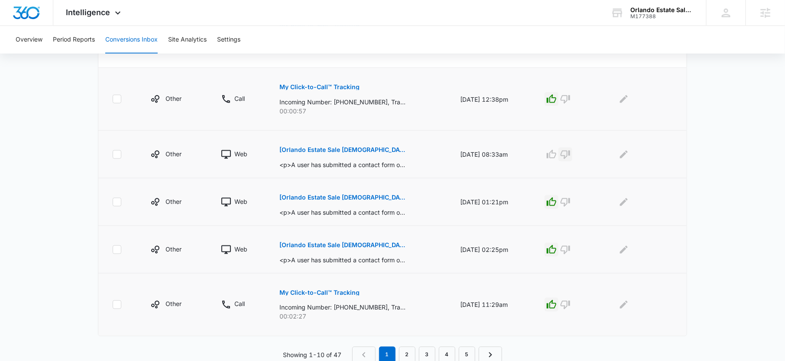
click at [570, 151] on icon "button" at bounding box center [566, 155] width 10 height 9
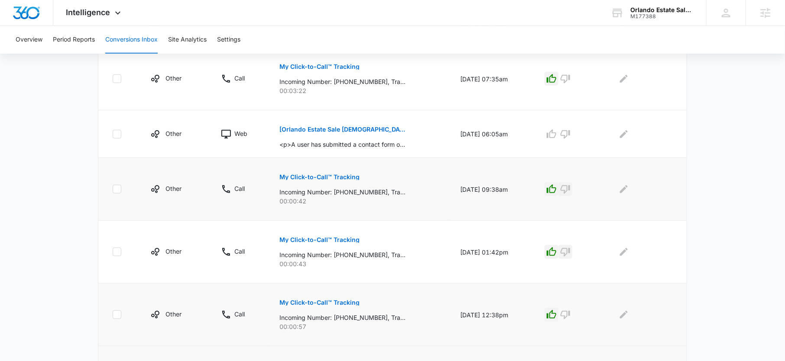
scroll to position [245, 0]
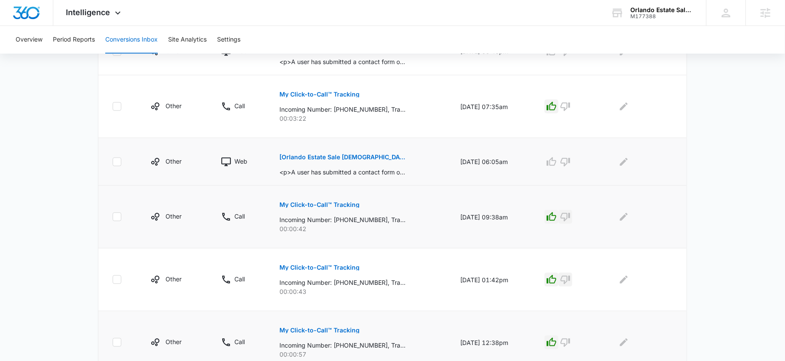
click at [379, 155] on p "[Orlando Estate Sale Ladies] New Contact Form Submission" at bounding box center [343, 157] width 126 height 6
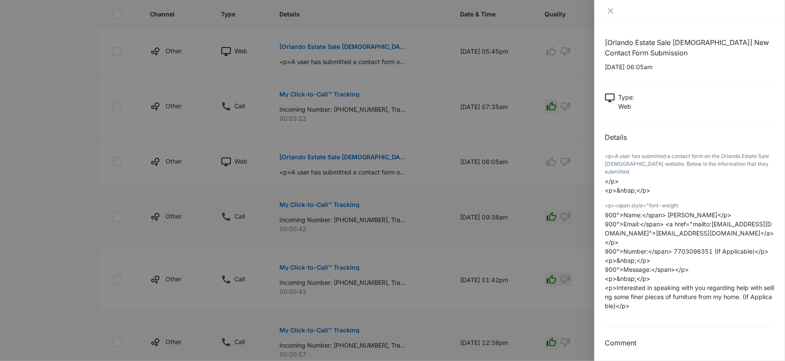
click at [549, 159] on div at bounding box center [392, 180] width 785 height 361
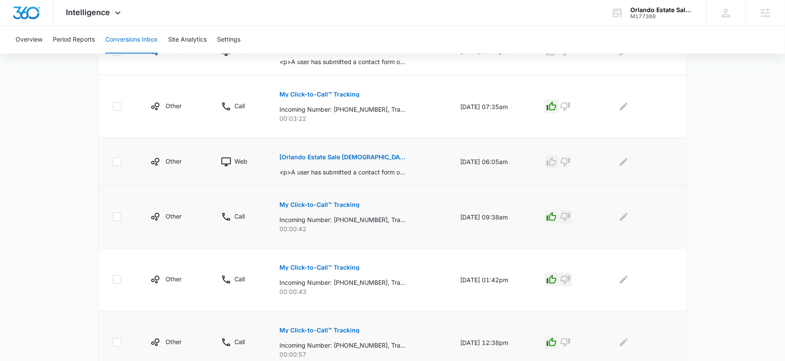
click at [556, 159] on icon "button" at bounding box center [552, 161] width 10 height 9
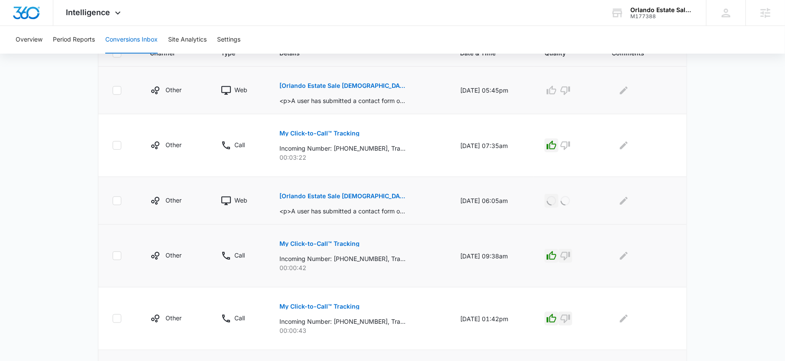
scroll to position [195, 0]
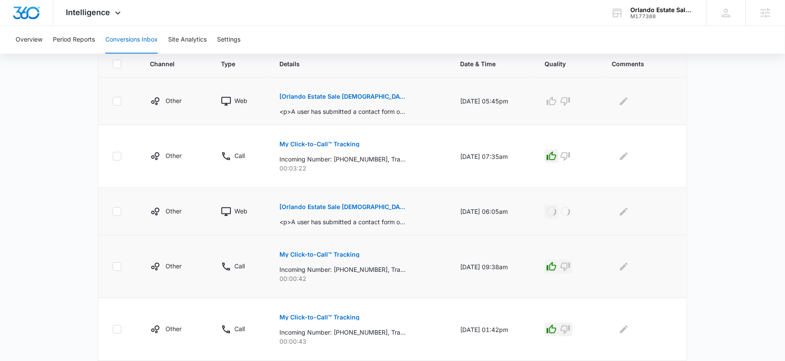
click at [376, 97] on p "[Orlando Estate Sale Ladies] New Contact Form Submission" at bounding box center [343, 97] width 126 height 6
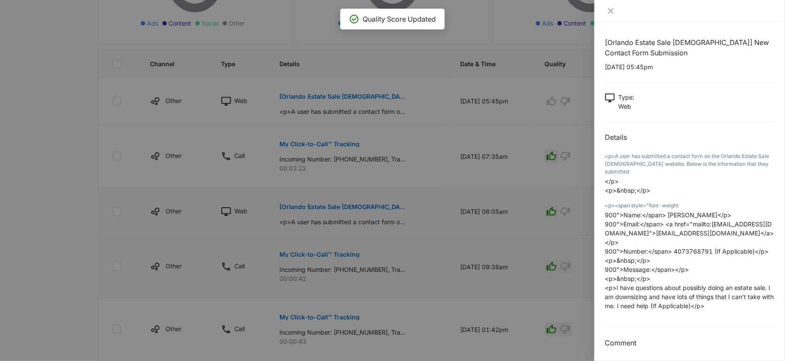
click at [522, 133] on div at bounding box center [392, 180] width 785 height 361
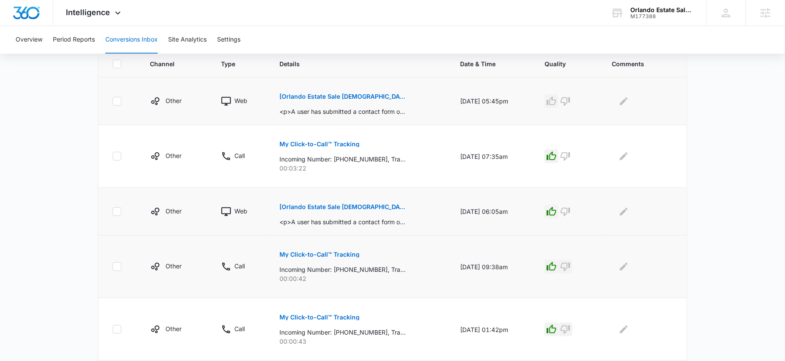
click at [557, 104] on icon "button" at bounding box center [551, 101] width 10 height 10
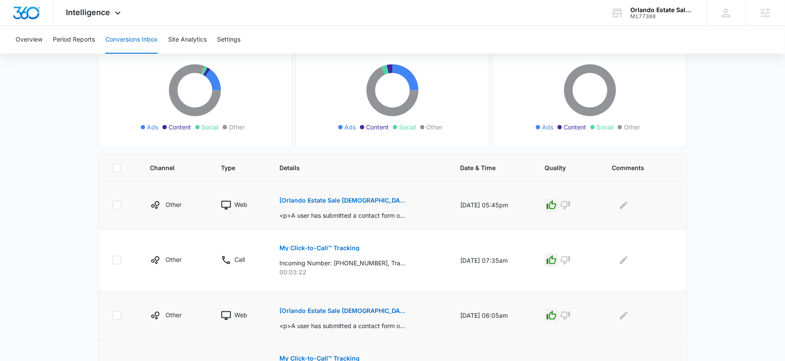
scroll to position [0, 0]
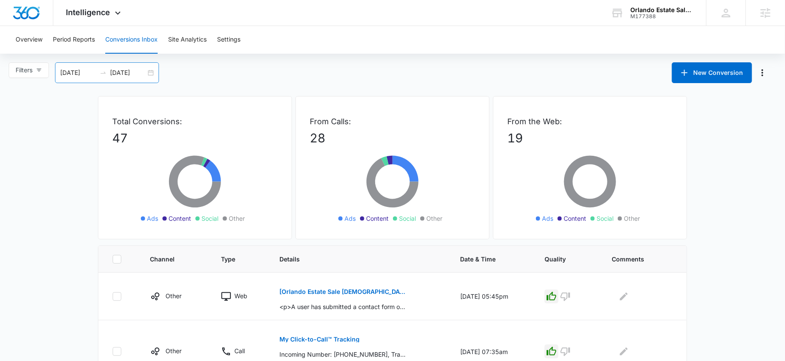
click at [120, 72] on input "10/08/2025" at bounding box center [128, 73] width 36 height 10
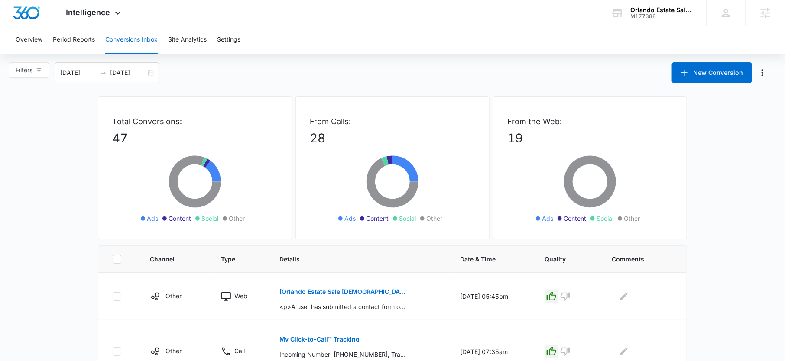
scroll to position [489, 0]
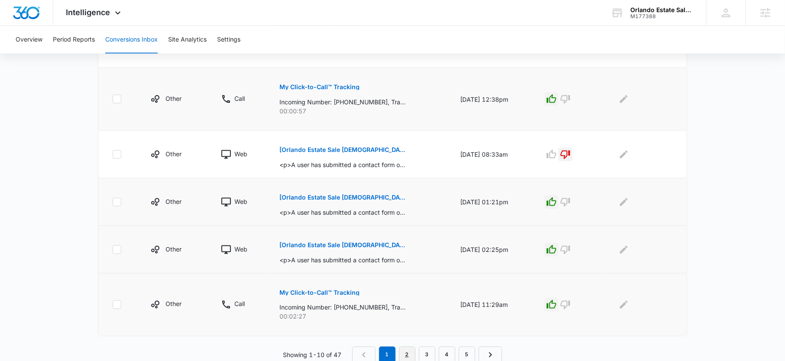
click at [409, 351] on link "2" at bounding box center [407, 355] width 16 height 16
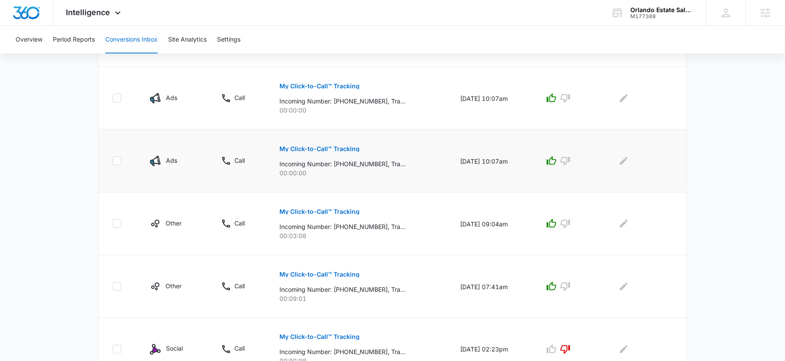
scroll to position [434, 0]
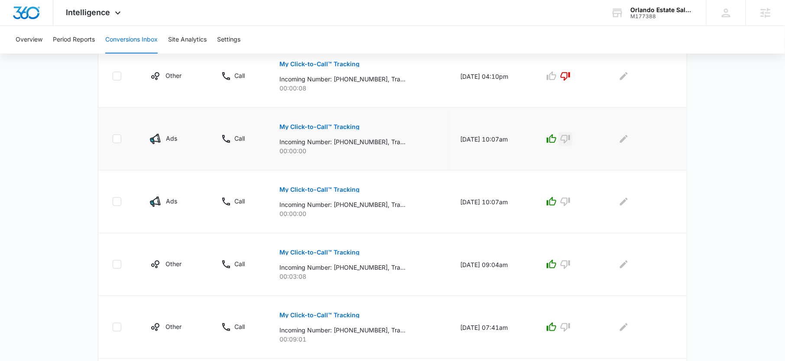
click at [570, 135] on icon "button" at bounding box center [566, 139] width 10 height 9
click at [571, 200] on icon "button" at bounding box center [565, 202] width 10 height 10
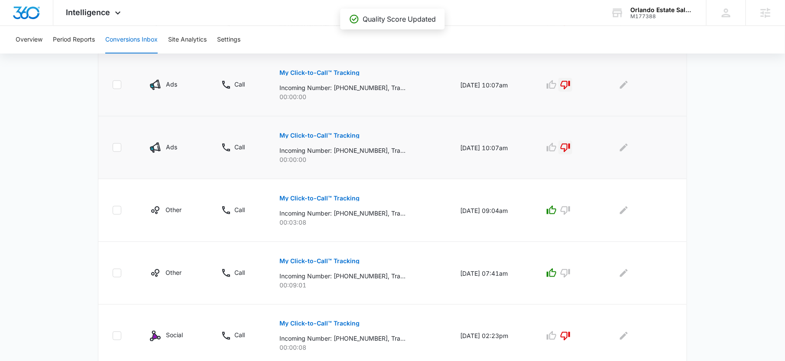
scroll to position [519, 0]
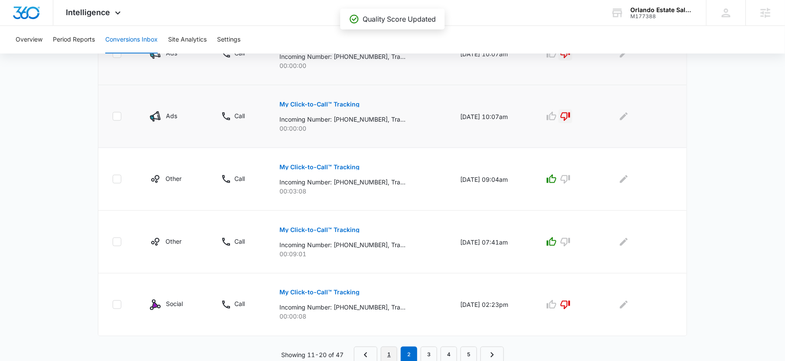
click at [388, 349] on link "1" at bounding box center [389, 355] width 16 height 16
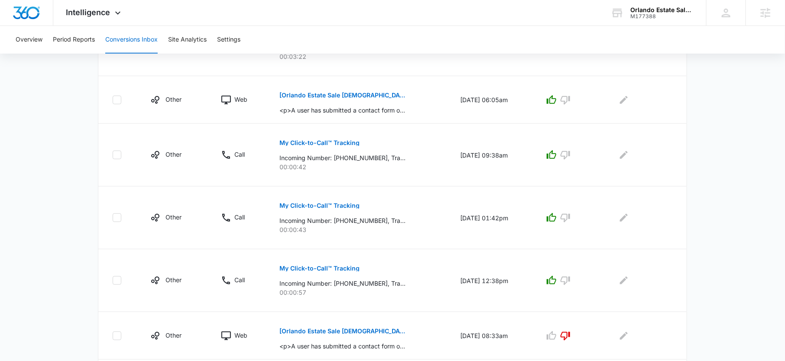
scroll to position [0, 0]
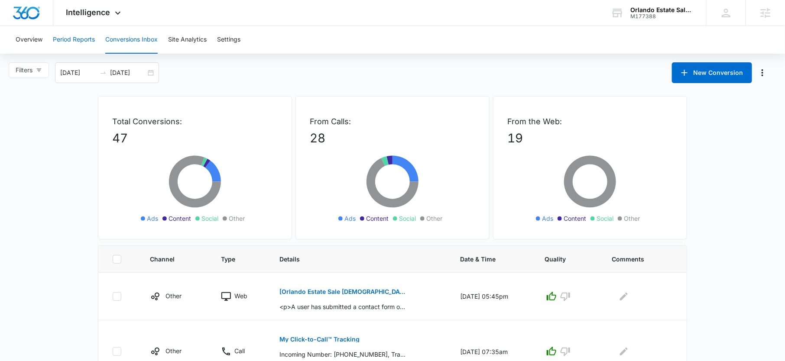
click at [82, 39] on button "Period Reports" at bounding box center [74, 40] width 42 height 28
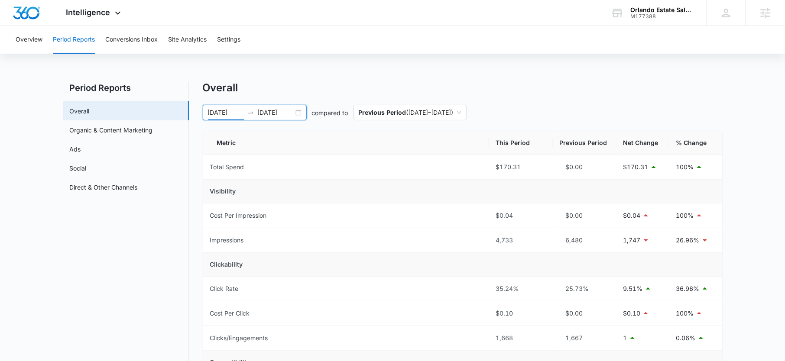
click at [221, 117] on input "10/01/2025" at bounding box center [226, 113] width 36 height 10
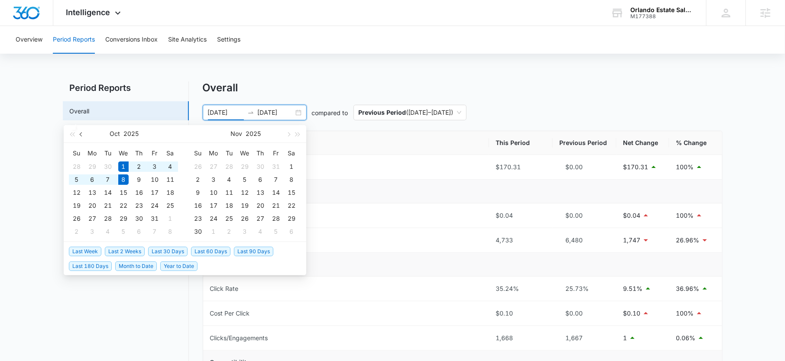
click at [84, 132] on button "button" at bounding box center [82, 133] width 10 height 17
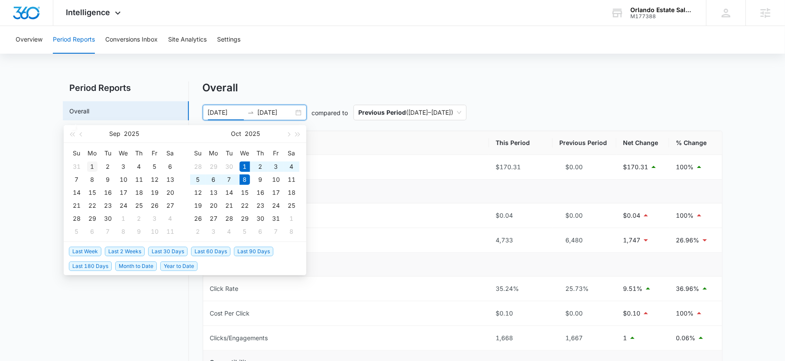
type input "[DATE]"
click at [91, 171] on div "1" at bounding box center [92, 167] width 10 height 10
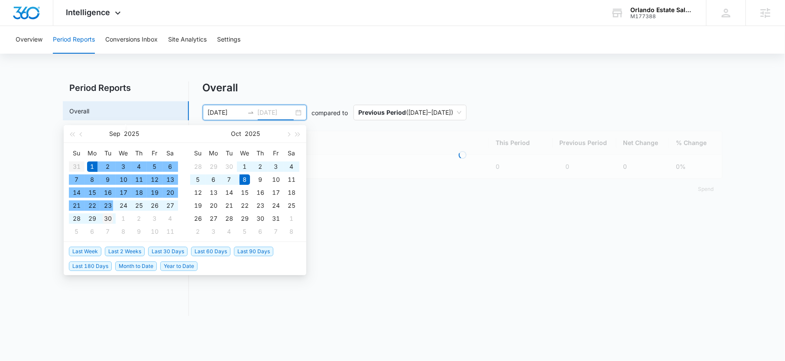
type input "[DATE]"
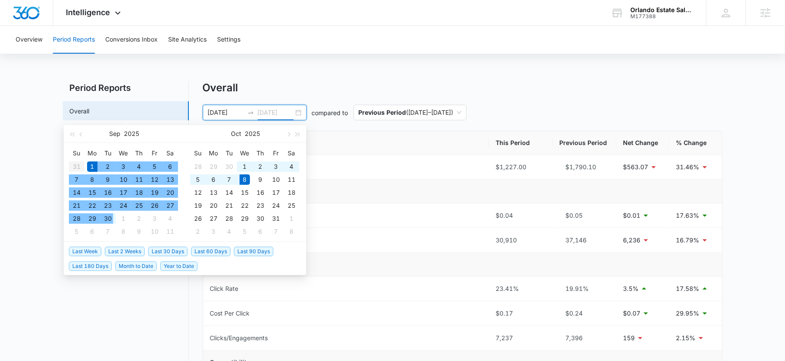
click at [108, 219] on div "30" at bounding box center [108, 219] width 10 height 10
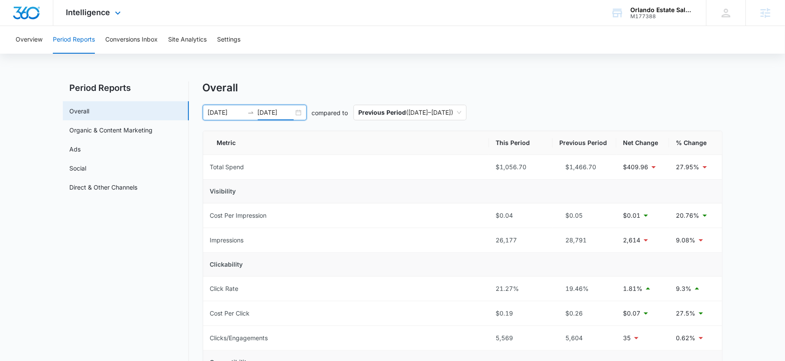
click at [115, 18] on div "Intelligence Apps Reputation Forms CRM Email Social POS Content Ads Intelligenc…" at bounding box center [94, 13] width 83 height 26
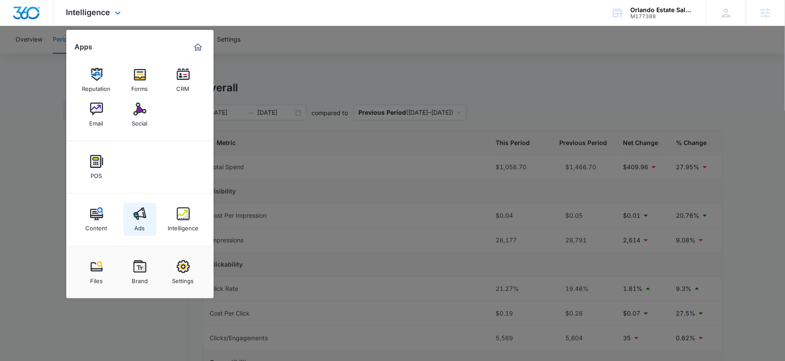
click at [142, 204] on link "Ads" at bounding box center [140, 219] width 33 height 33
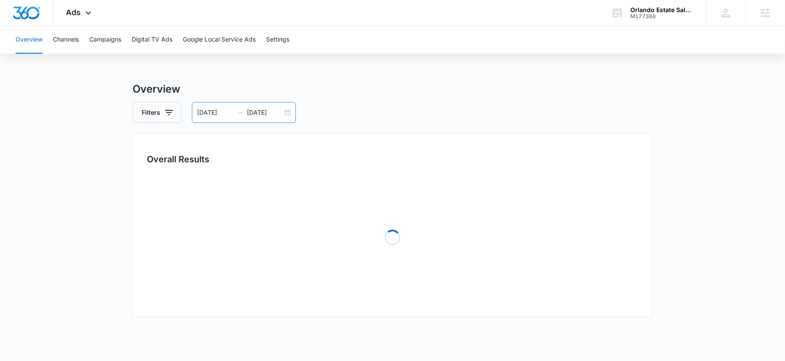
click at [211, 115] on input "[DATE]" at bounding box center [215, 113] width 36 height 10
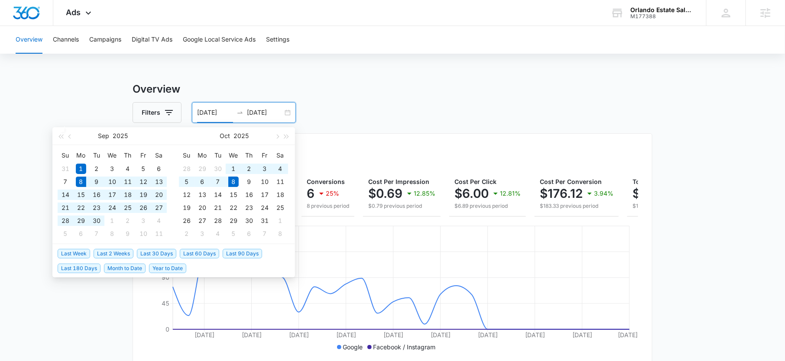
click at [148, 249] on span "Last 30 Days" at bounding box center [156, 254] width 39 height 10
type input "[DATE]"
type input "10/08/2025"
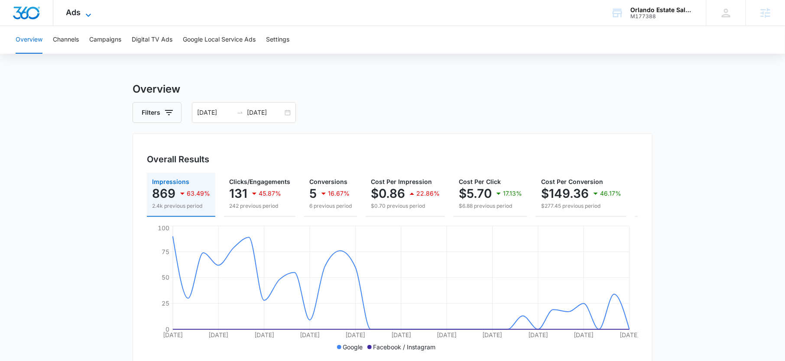
click at [88, 11] on icon at bounding box center [88, 15] width 10 height 10
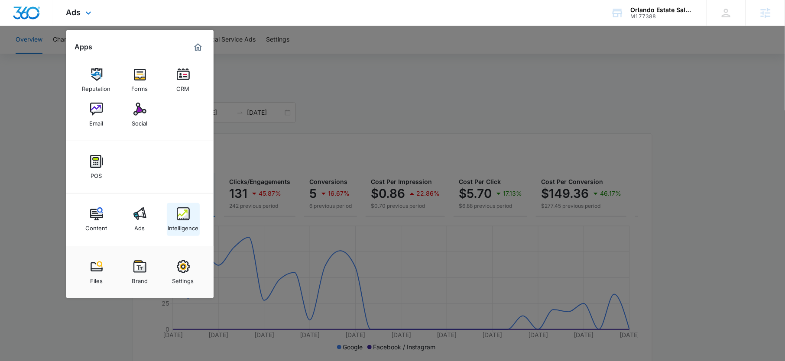
click at [187, 218] on img at bounding box center [183, 214] width 13 height 13
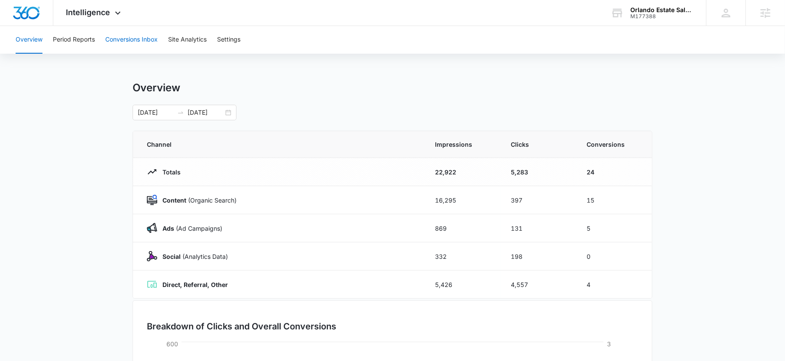
click at [127, 42] on button "Conversions Inbox" at bounding box center [131, 40] width 52 height 28
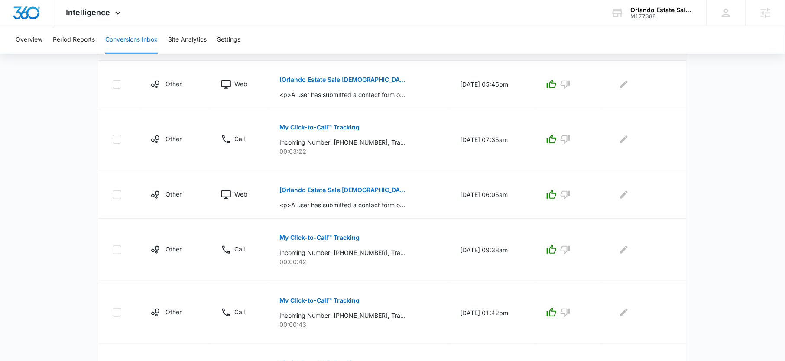
scroll to position [177, 0]
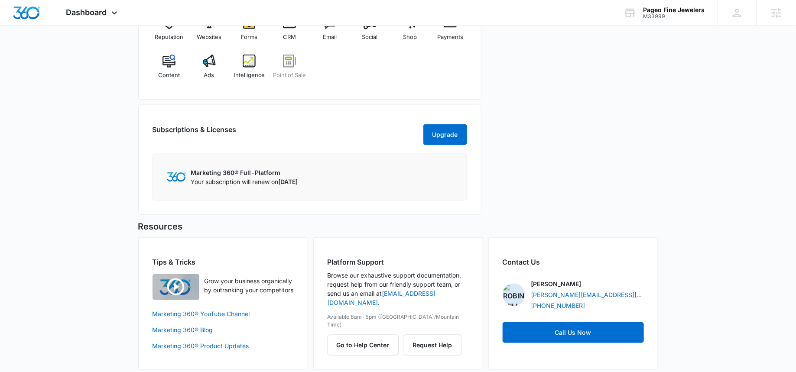
scroll to position [403, 0]
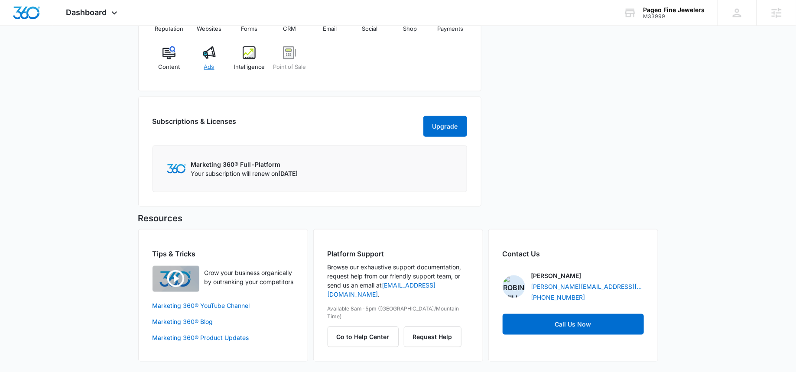
click at [214, 51] on img at bounding box center [209, 52] width 13 height 13
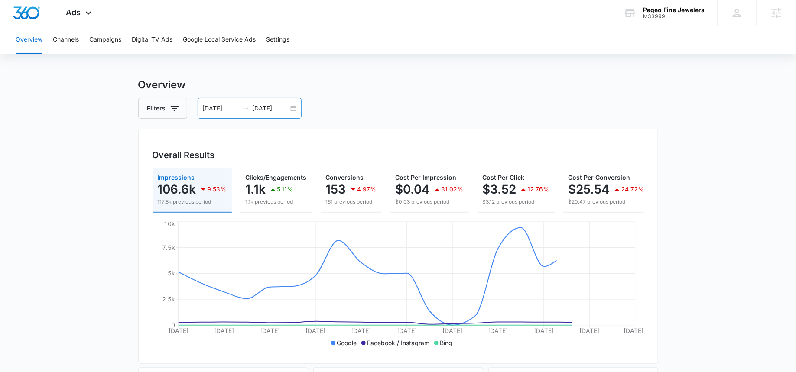
scroll to position [7, 0]
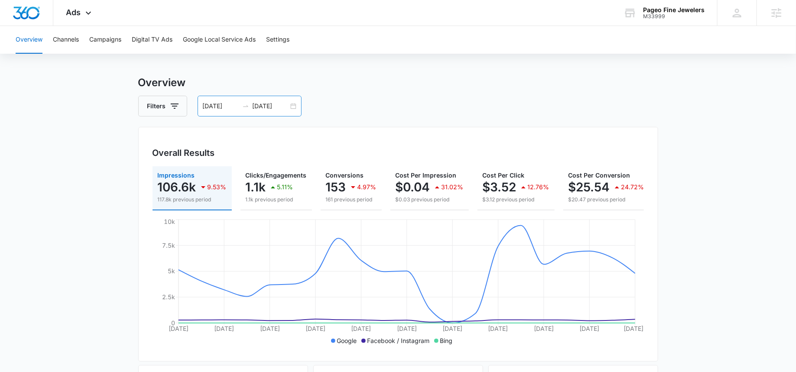
click at [278, 109] on input "09/21/2025" at bounding box center [271, 106] width 36 height 10
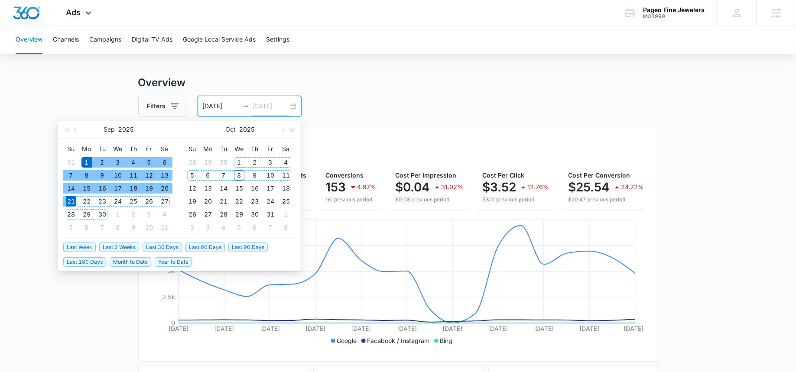
type input "09/21/2025"
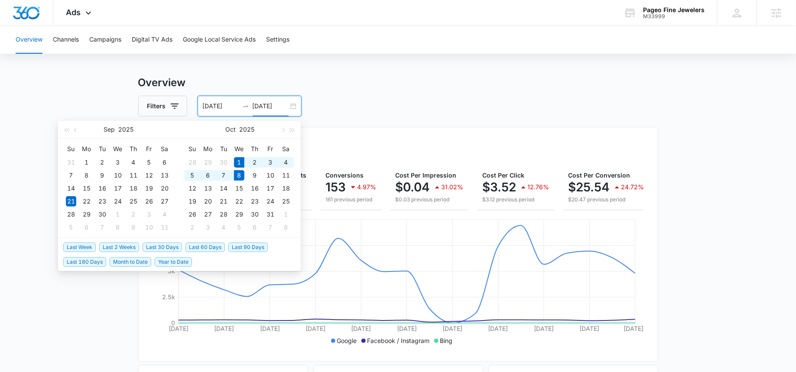
click at [124, 266] on span "Month to Date" at bounding box center [131, 262] width 42 height 10
type input "10/01/2025"
type input "10/08/2025"
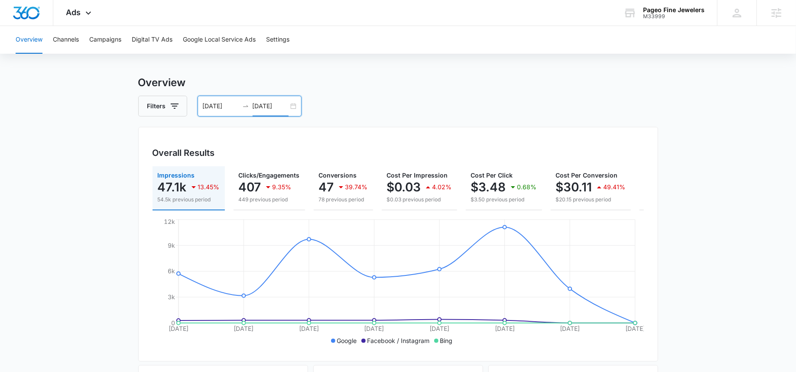
click at [224, 106] on input "10/01/2025" at bounding box center [221, 106] width 36 height 10
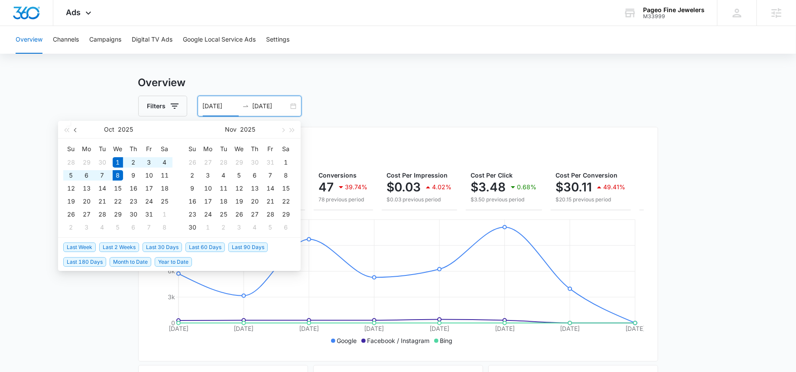
click at [79, 131] on button "button" at bounding box center [76, 129] width 10 height 17
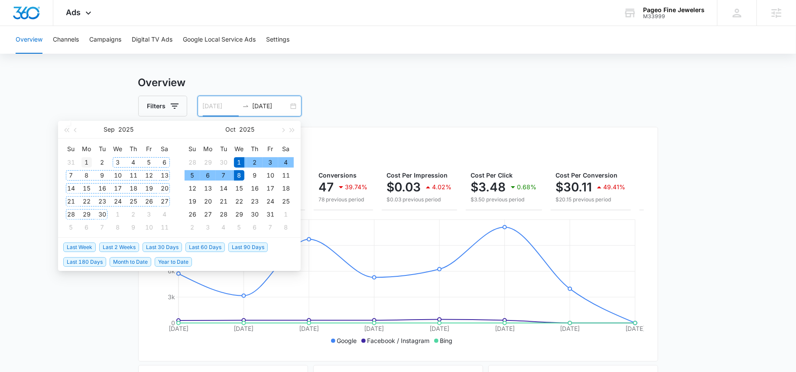
type input "09/01/2025"
click at [86, 161] on div "1" at bounding box center [86, 162] width 10 height 10
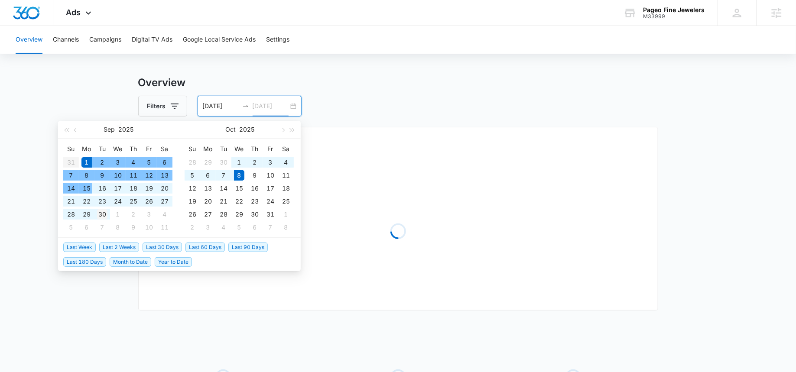
type input "09/30/2025"
click at [101, 215] on div "30" at bounding box center [102, 214] width 10 height 10
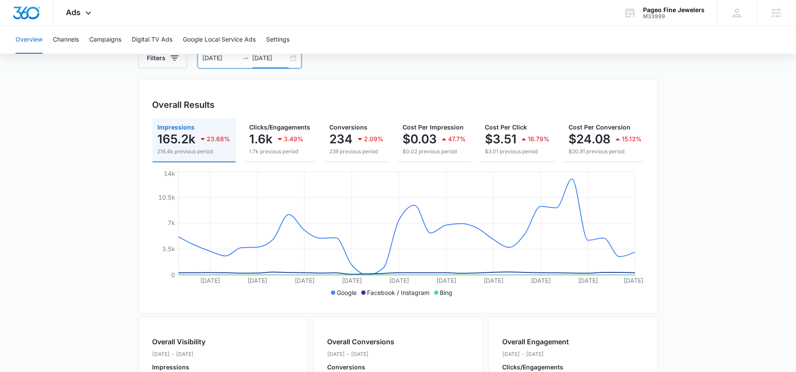
scroll to position [0, 0]
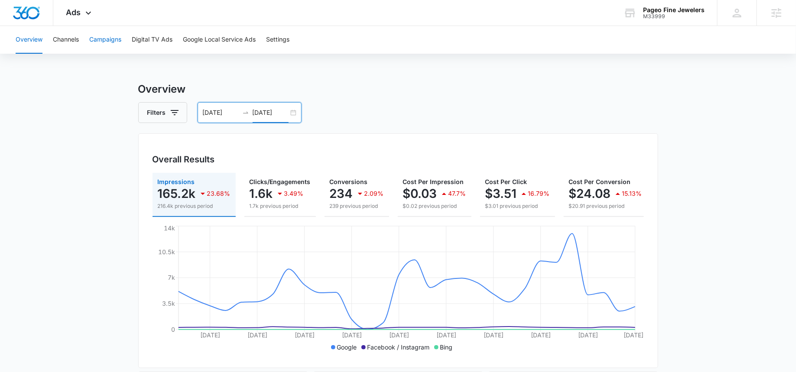
click at [94, 46] on button "Campaigns" at bounding box center [105, 40] width 32 height 28
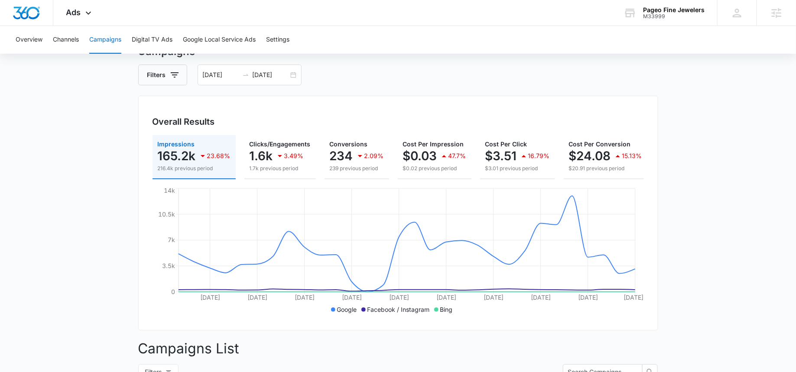
scroll to position [46, 0]
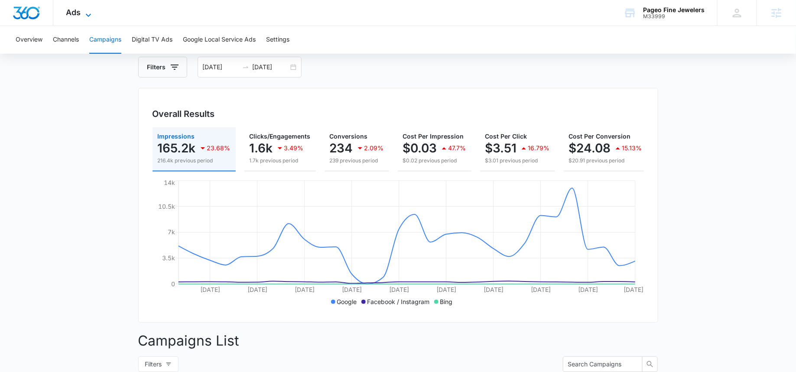
click at [78, 16] on span "Ads" at bounding box center [73, 12] width 15 height 9
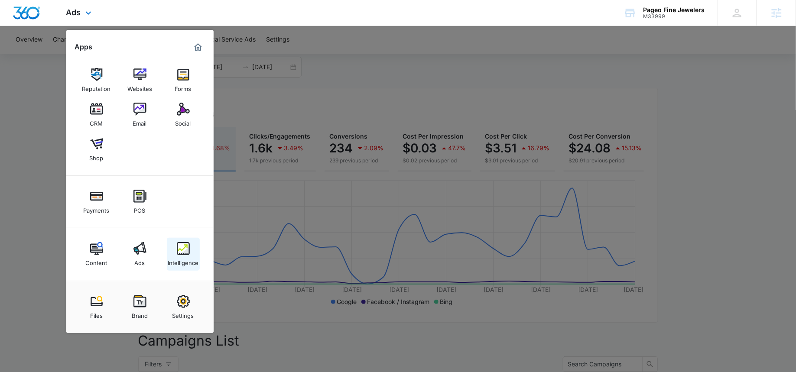
click at [185, 249] on img at bounding box center [183, 248] width 13 height 13
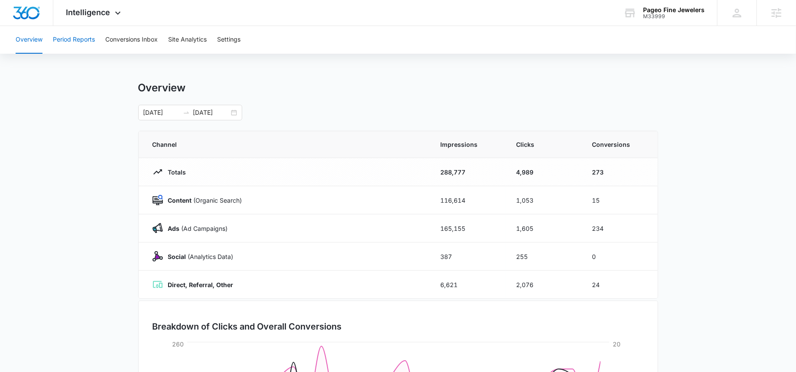
click at [82, 39] on button "Period Reports" at bounding box center [74, 40] width 42 height 28
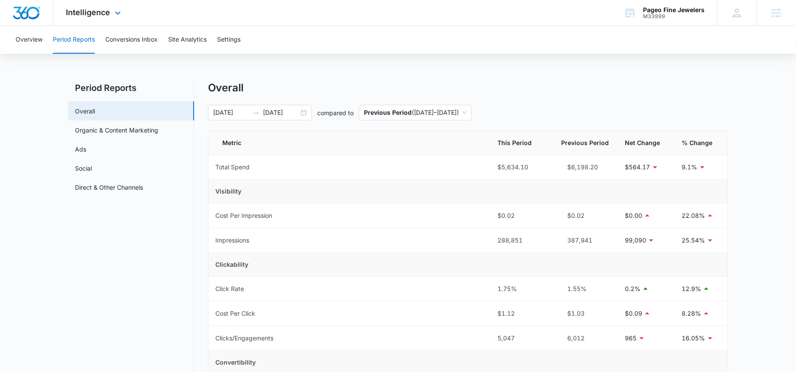
click at [106, 18] on div "Intelligence Apps Reputation Websites Forms CRM Email Social Shop Payments POS …" at bounding box center [94, 13] width 83 height 26
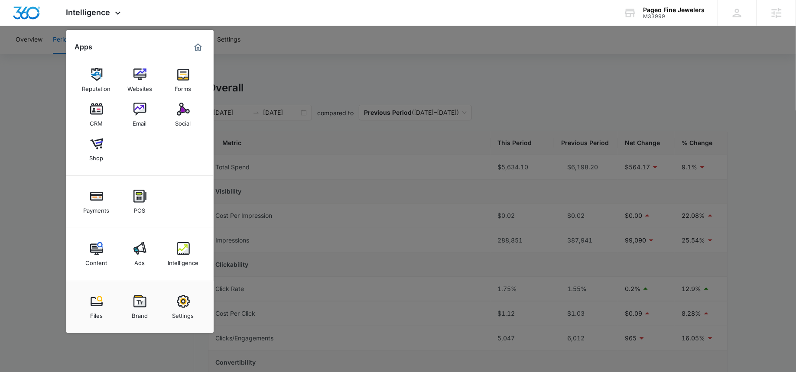
click at [49, 101] on div at bounding box center [398, 186] width 796 height 372
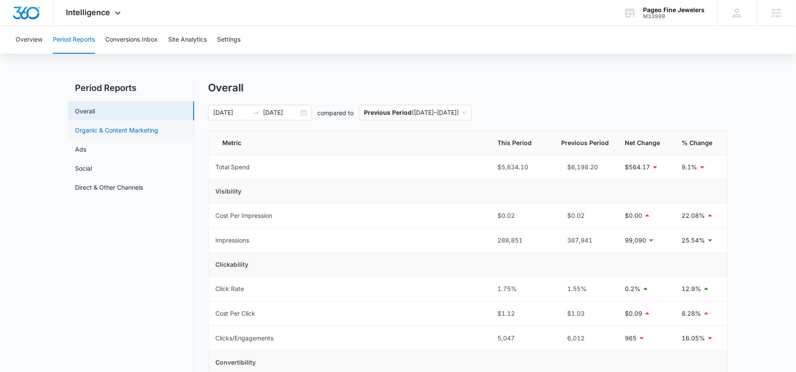
click at [107, 127] on link "Organic & Content Marketing" at bounding box center [116, 130] width 83 height 9
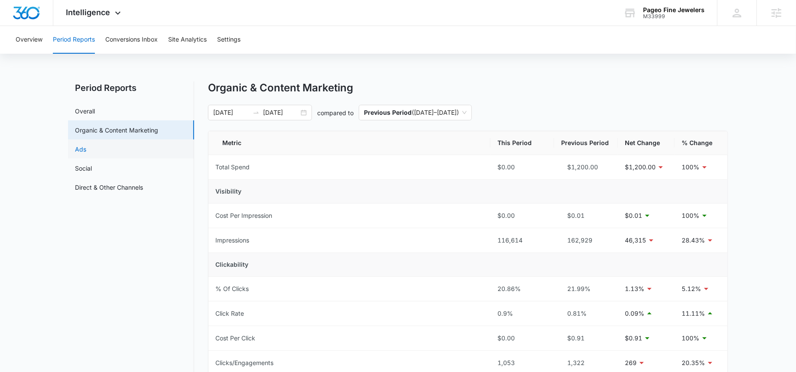
click at [86, 150] on link "Ads" at bounding box center [80, 149] width 11 height 9
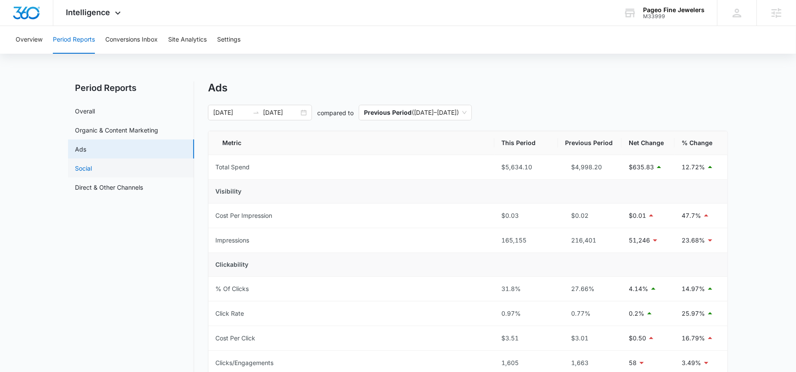
click at [92, 164] on link "Social" at bounding box center [83, 168] width 17 height 9
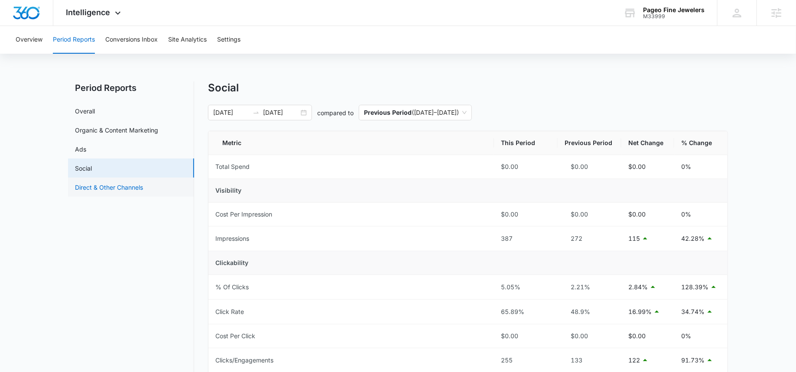
click at [108, 183] on link "Direct & Other Channels" at bounding box center [109, 187] width 68 height 9
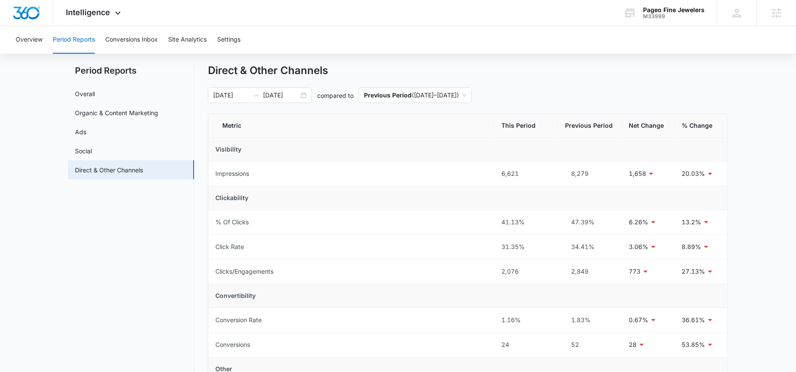
scroll to position [45, 0]
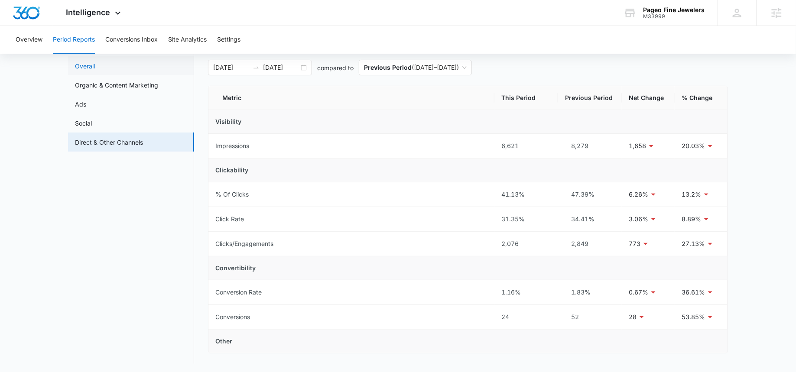
click at [90, 67] on link "Overall" at bounding box center [85, 66] width 20 height 9
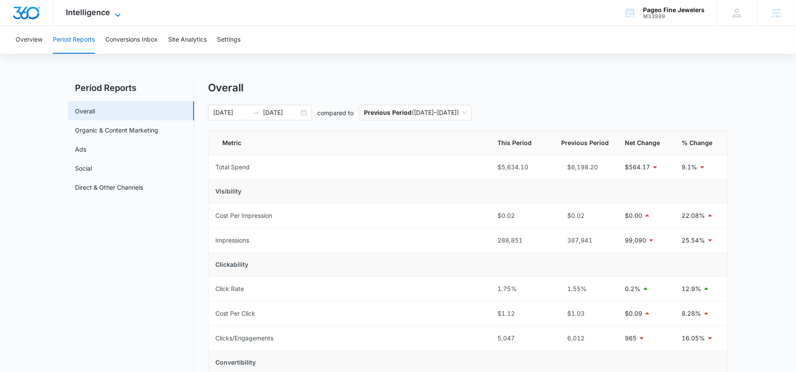
click at [114, 14] on icon at bounding box center [118, 15] width 10 height 10
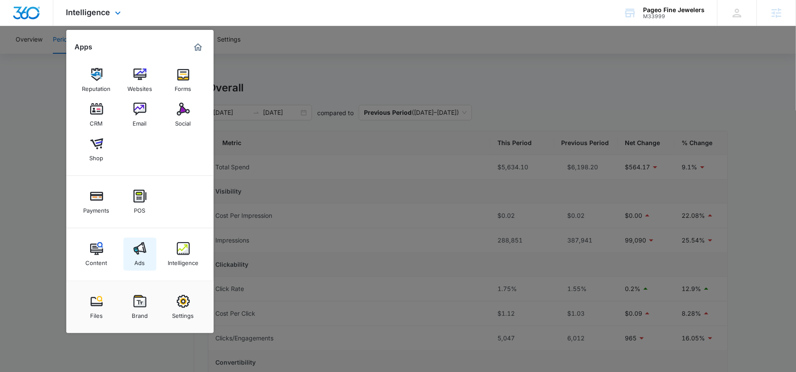
click at [136, 253] on img at bounding box center [139, 248] width 13 height 13
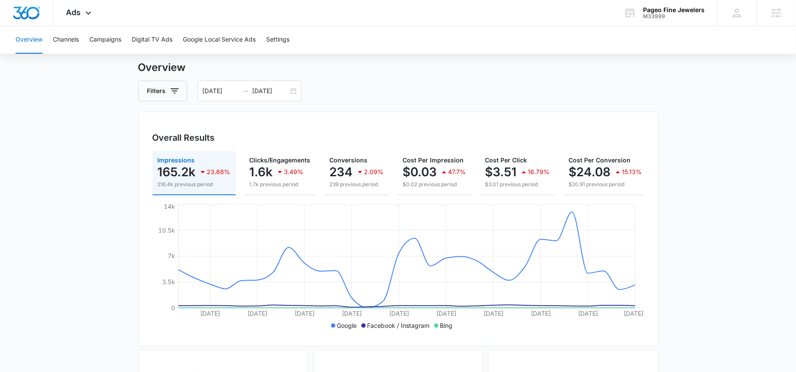
scroll to position [23, 0]
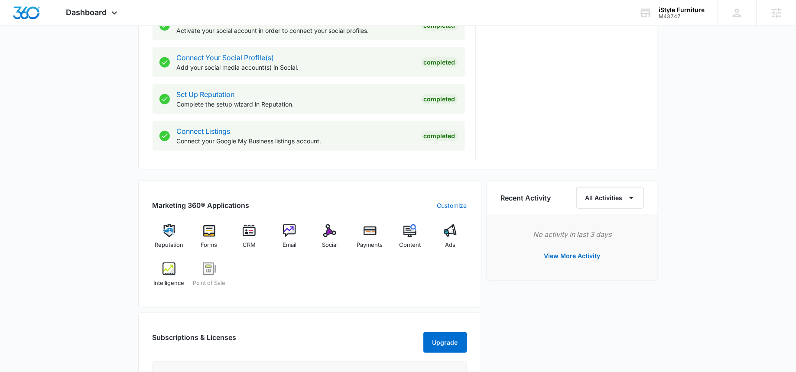
scroll to position [398, 0]
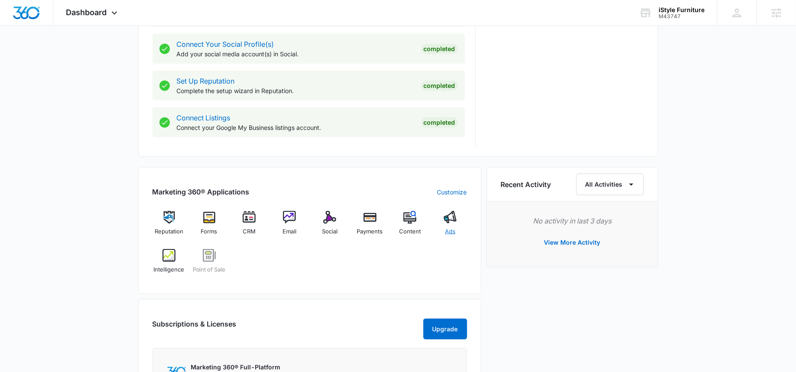
click at [445, 223] on div "Ads" at bounding box center [450, 226] width 33 height 31
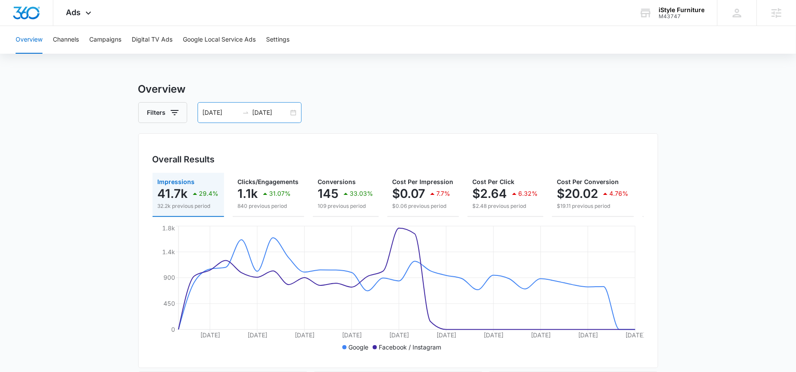
click at [270, 113] on input "[DATE]" at bounding box center [271, 113] width 36 height 10
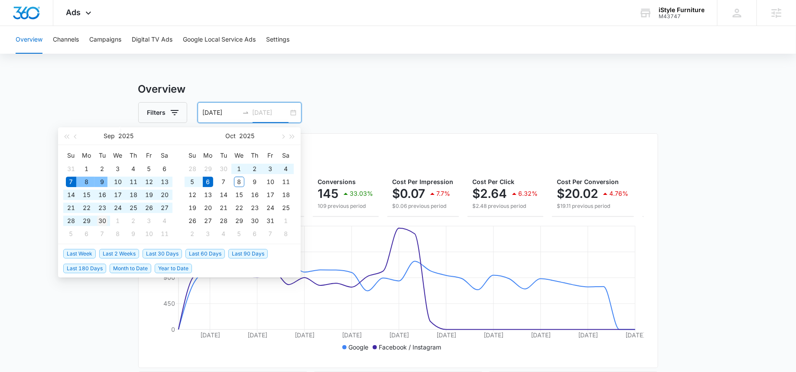
type input "[DATE]"
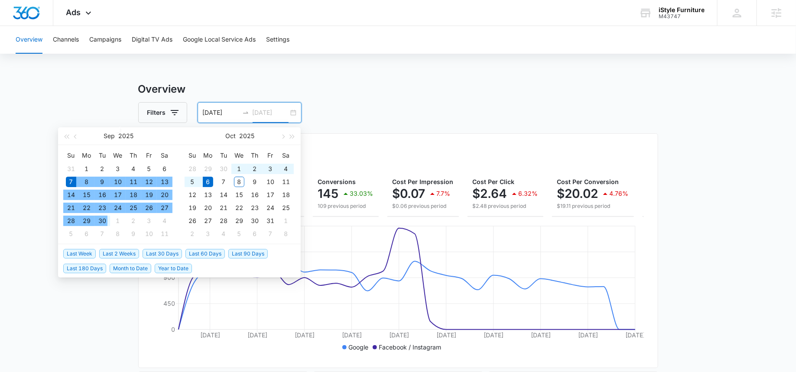
click at [97, 221] on div "30" at bounding box center [102, 221] width 10 height 10
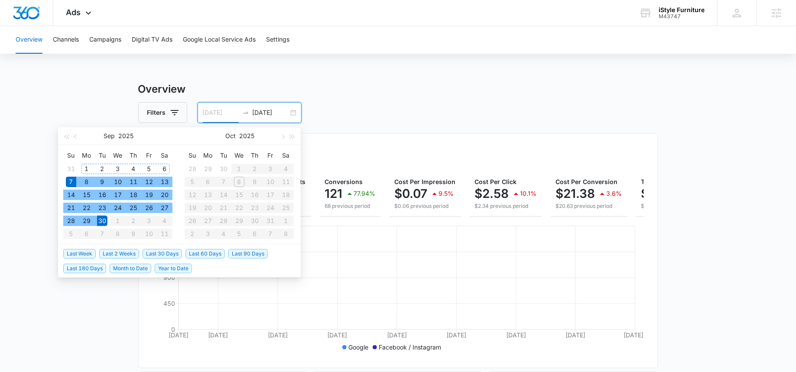
click at [87, 164] on div "1" at bounding box center [86, 169] width 10 height 10
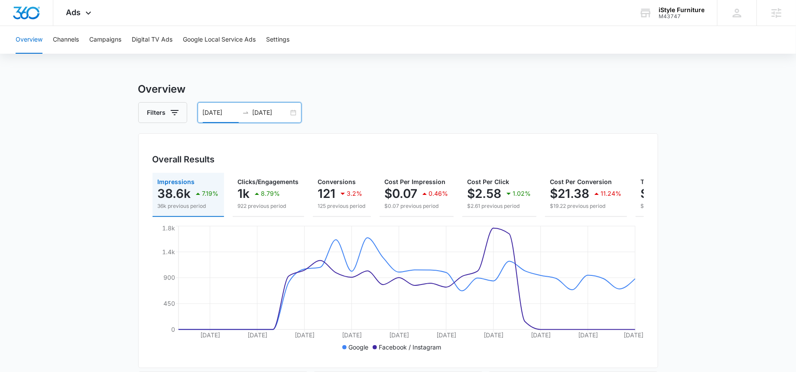
click at [221, 112] on input "[DATE]" at bounding box center [221, 113] width 36 height 10
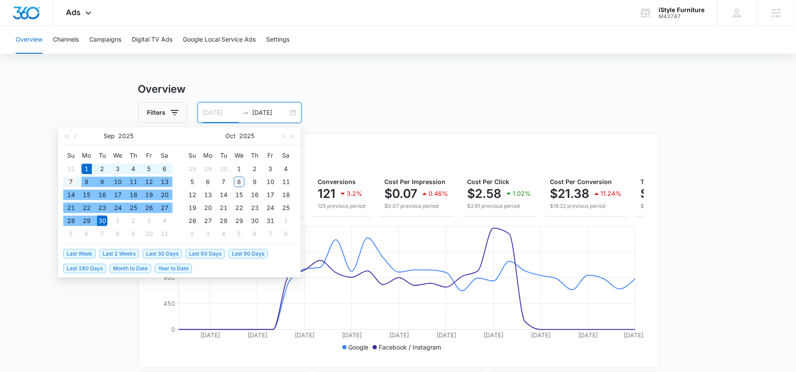
type input "[DATE]"
click at [76, 181] on div "7" at bounding box center [71, 182] width 10 height 10
type input "[DATE]"
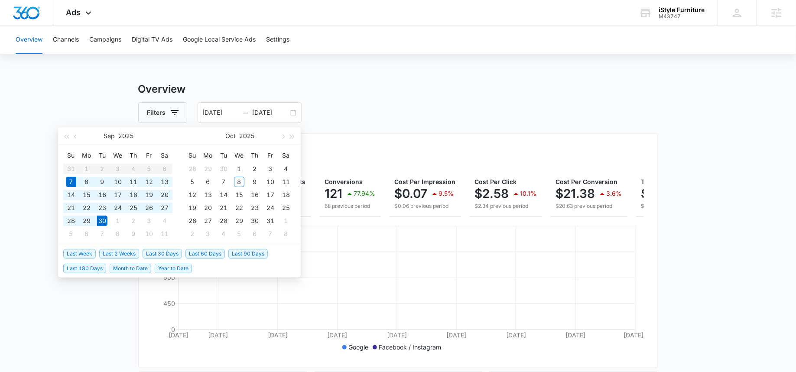
click at [366, 112] on div "Filters [DATE] [DATE]" at bounding box center [398, 112] width 520 height 21
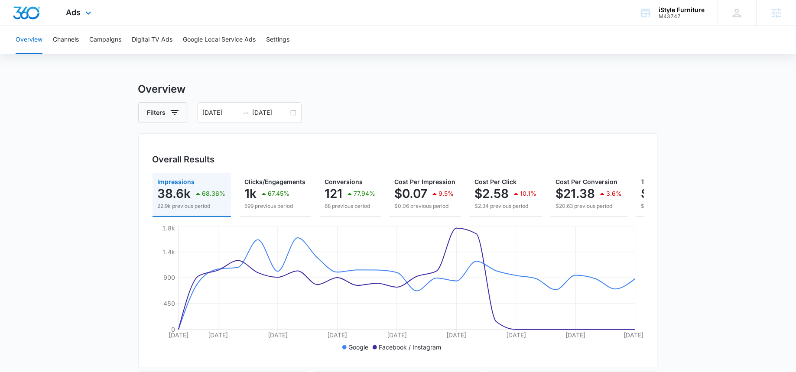
click at [62, 14] on div "Ads Apps Reputation Forms CRM Email Social Payments POS Content Ads Intelligenc…" at bounding box center [79, 13] width 53 height 26
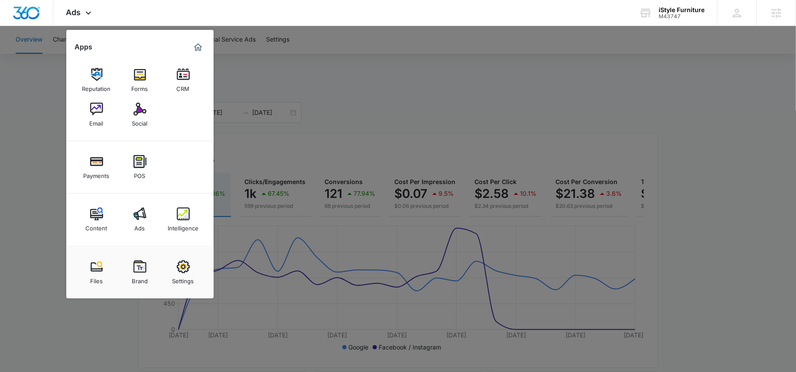
drag, startPoint x: 175, startPoint y: 219, endPoint x: 173, endPoint y: 208, distance: 10.5
click at [175, 219] on link "Intelligence" at bounding box center [183, 219] width 33 height 33
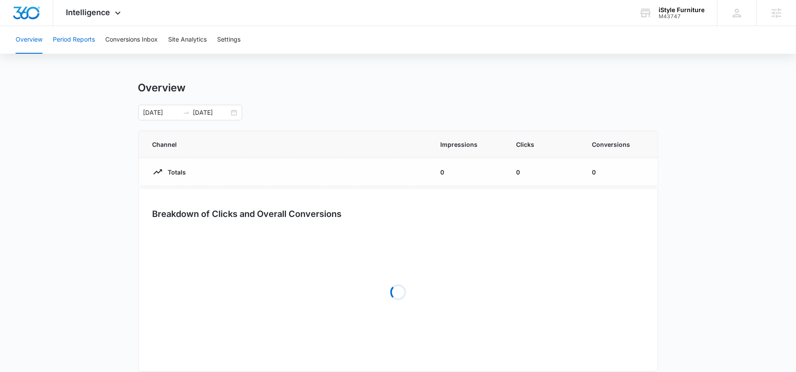
click at [83, 44] on button "Period Reports" at bounding box center [74, 40] width 42 height 28
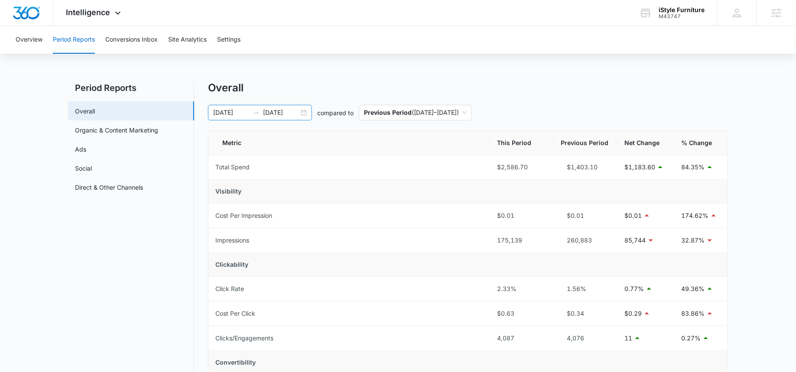
click at [228, 114] on input "[DATE]" at bounding box center [231, 113] width 36 height 10
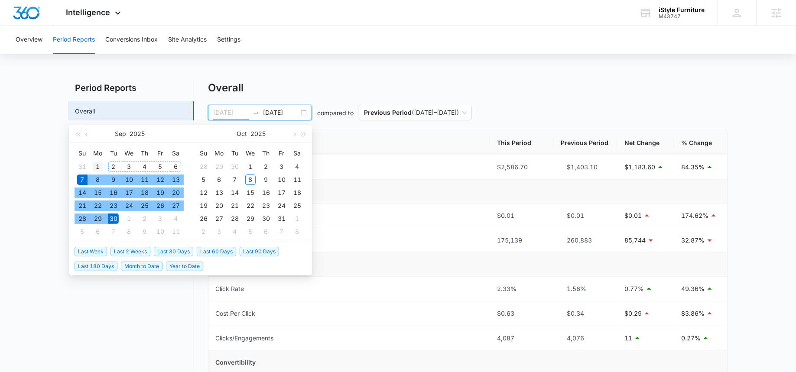
type input "[DATE]"
click at [99, 165] on div "1" at bounding box center [98, 167] width 10 height 10
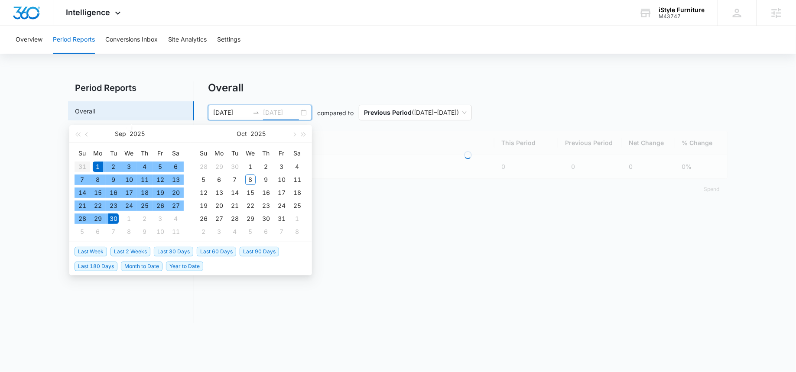
type input "[DATE]"
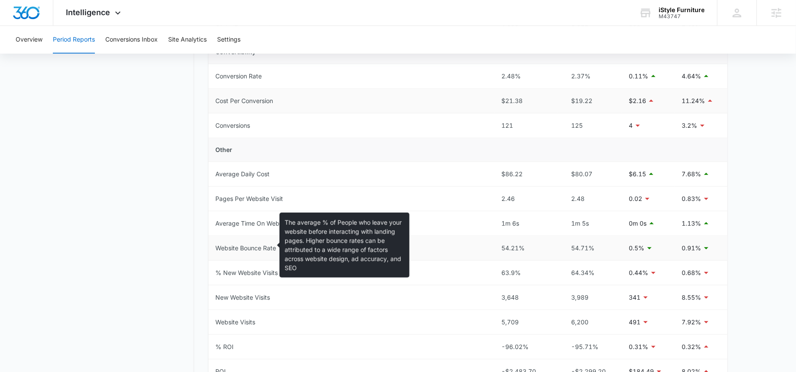
scroll to position [271, 0]
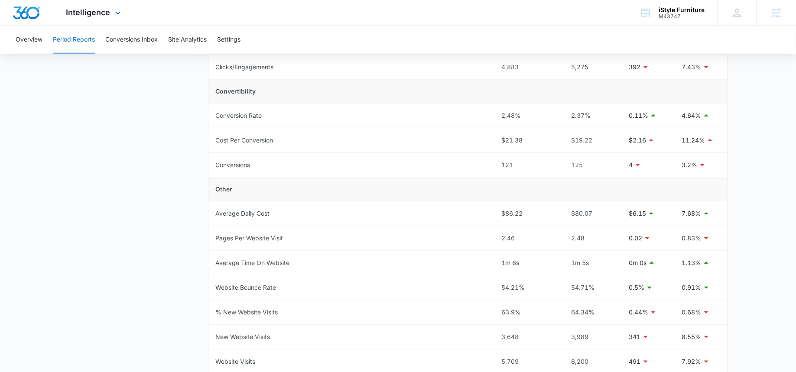
click at [96, 19] on div "Intelligence Apps Reputation Forms CRM Email Social Payments POS Content Ads In…" at bounding box center [94, 13] width 83 height 26
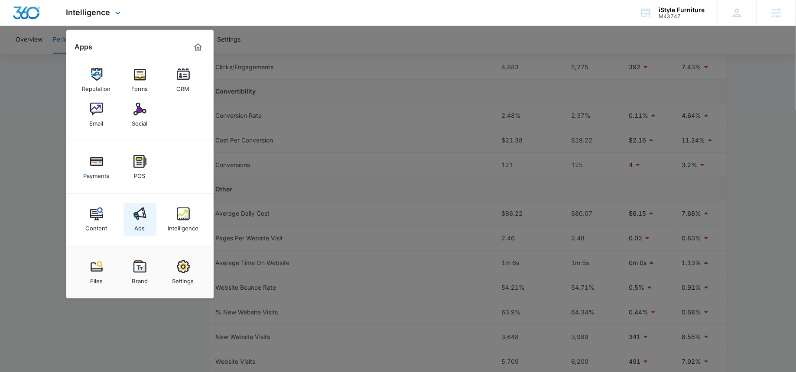
click at [133, 210] on img at bounding box center [139, 214] width 13 height 13
